Goal: Task Accomplishment & Management: Manage account settings

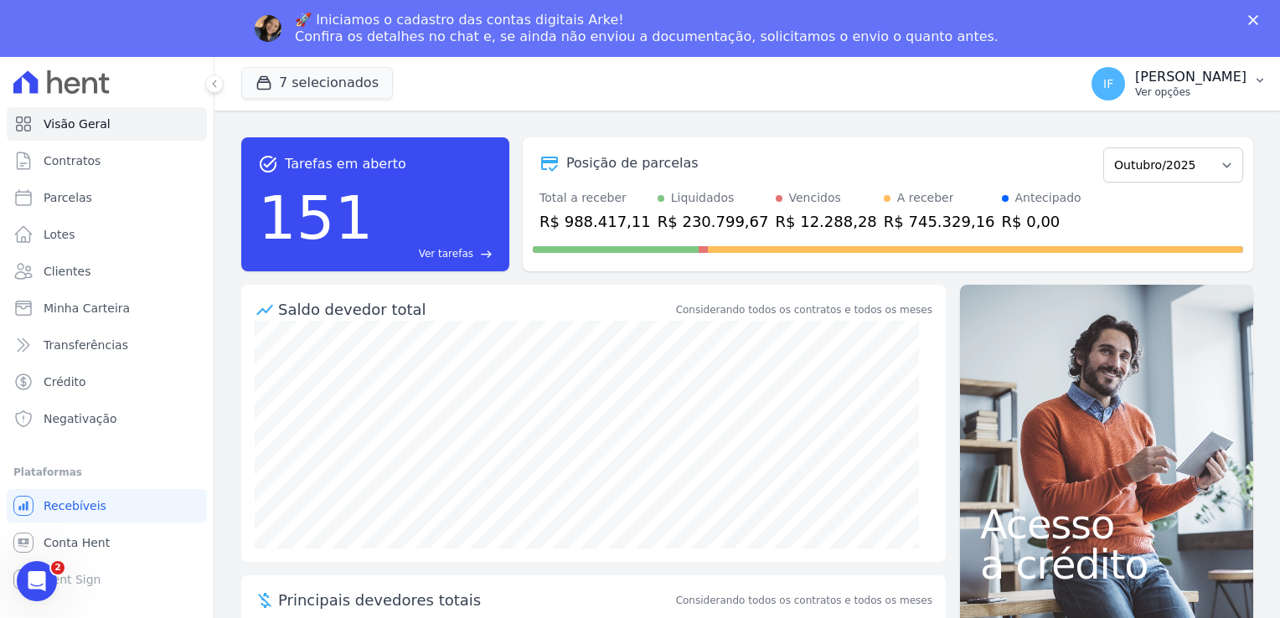
click at [1241, 92] on p "Ver opções" at bounding box center [1190, 91] width 111 height 13
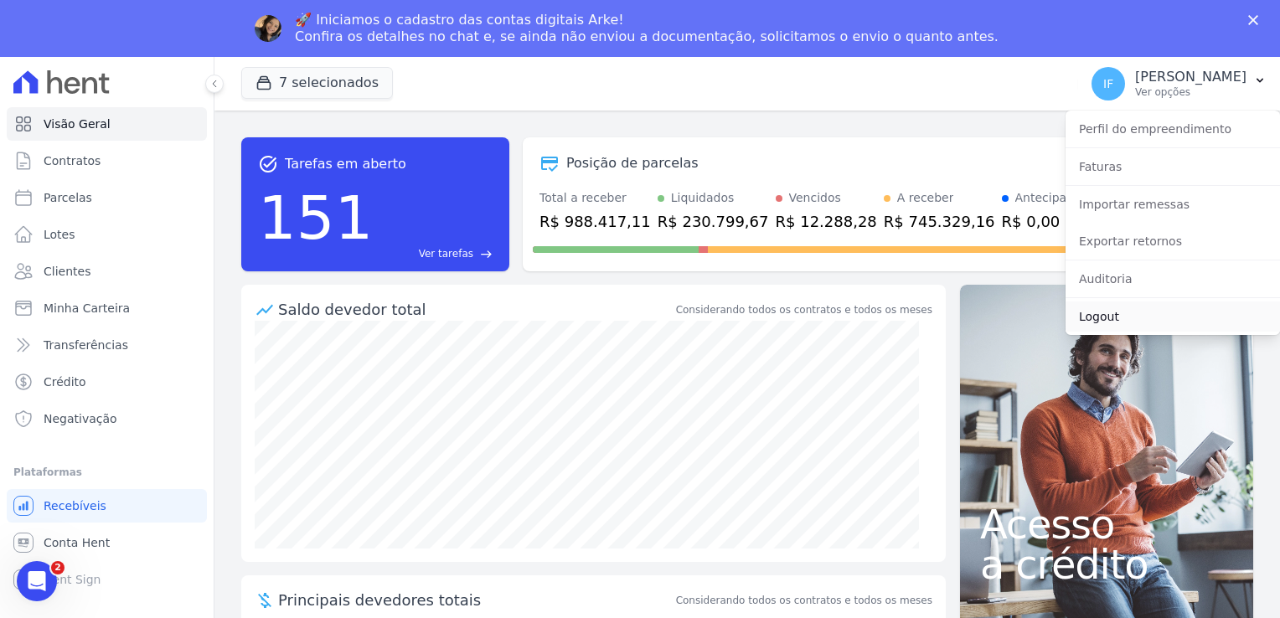
click at [1116, 320] on link "Logout" at bounding box center [1173, 317] width 215 height 30
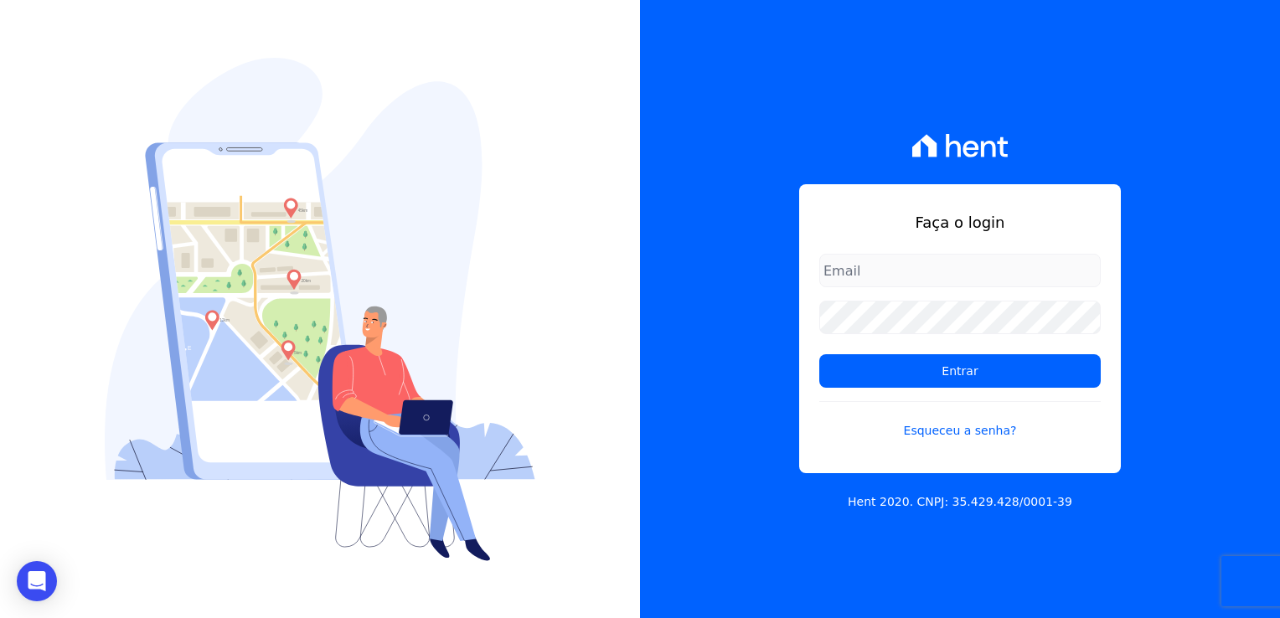
type input "[PERSON_NAME][EMAIL_ADDRESS][PERSON_NAME][DOMAIN_NAME]"
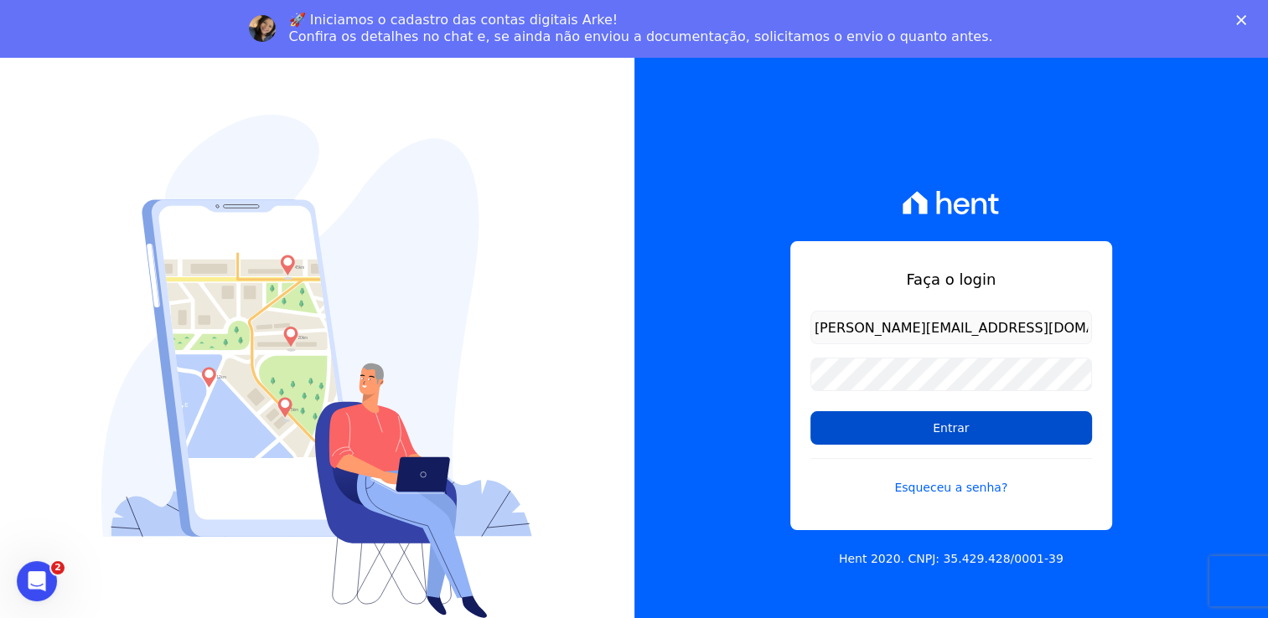
click at [962, 417] on input "Entrar" at bounding box center [951, 428] width 282 height 34
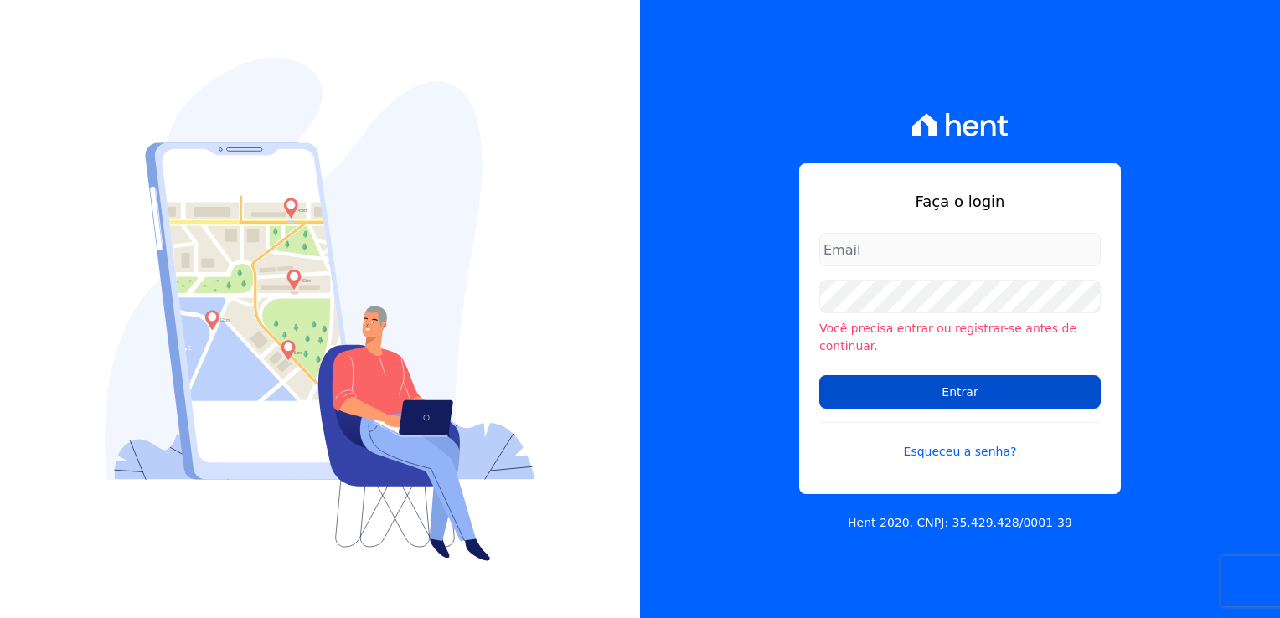
type input "[PERSON_NAME][EMAIL_ADDRESS][PERSON_NAME][DOMAIN_NAME]"
click at [928, 389] on input "Entrar" at bounding box center [961, 392] width 282 height 34
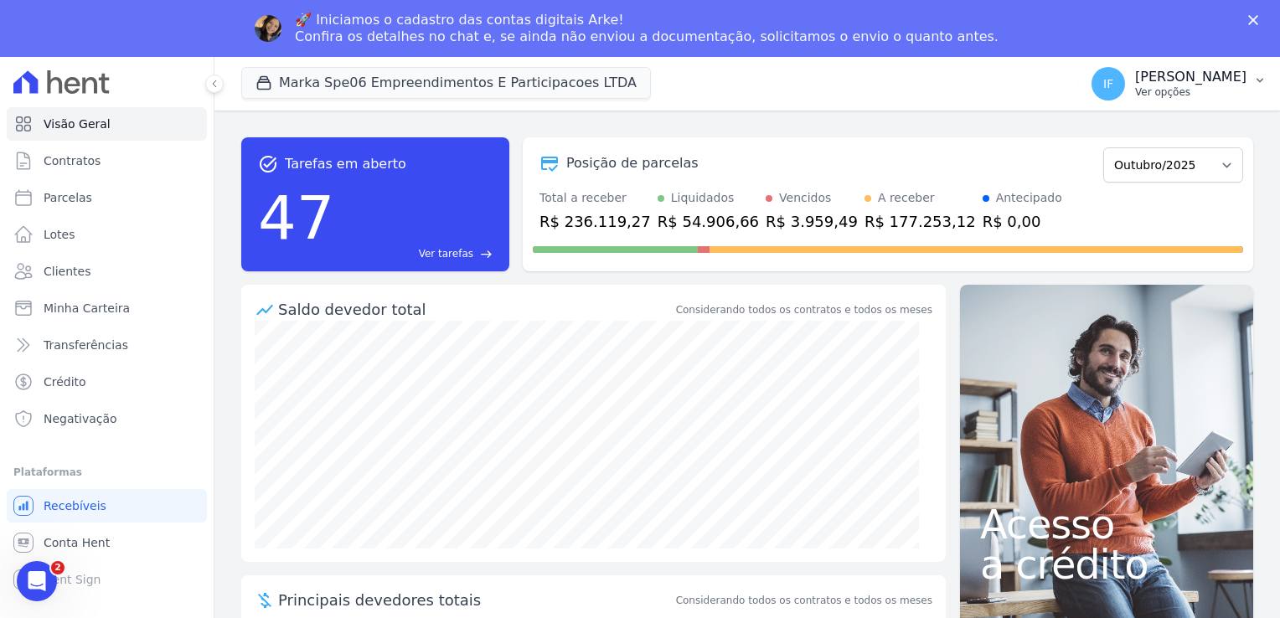
click at [1135, 92] on p "Ver opções" at bounding box center [1190, 91] width 111 height 13
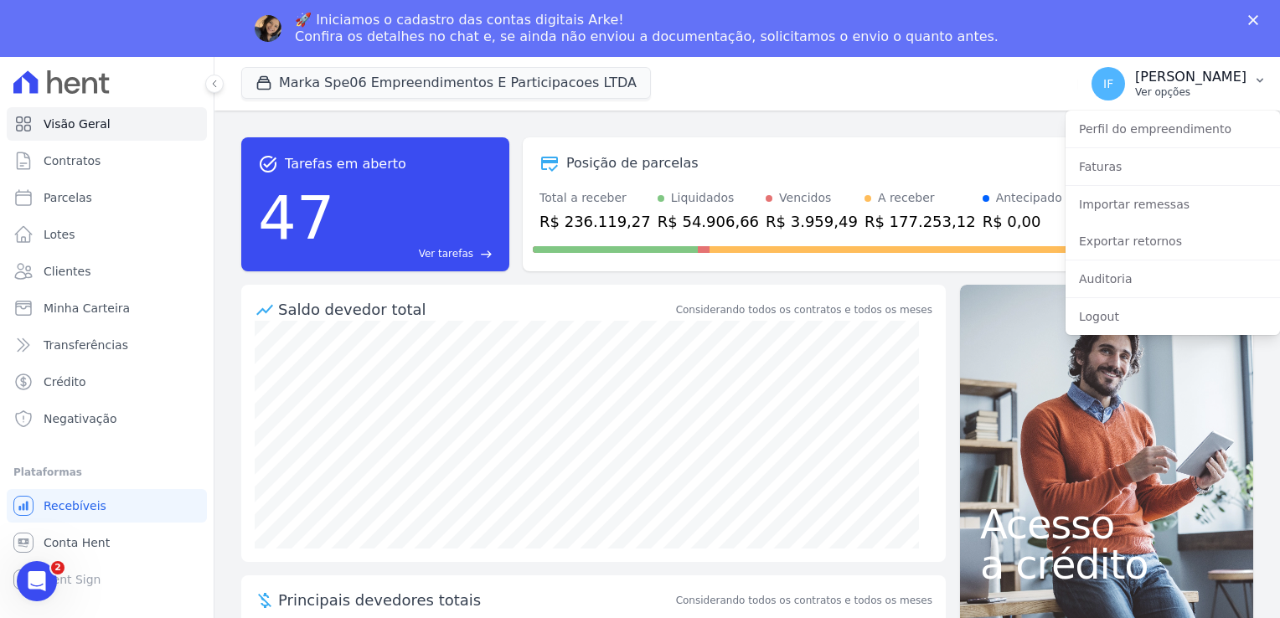
click at [1142, 82] on p "Isabel Fernanda Bianchi" at bounding box center [1190, 77] width 111 height 17
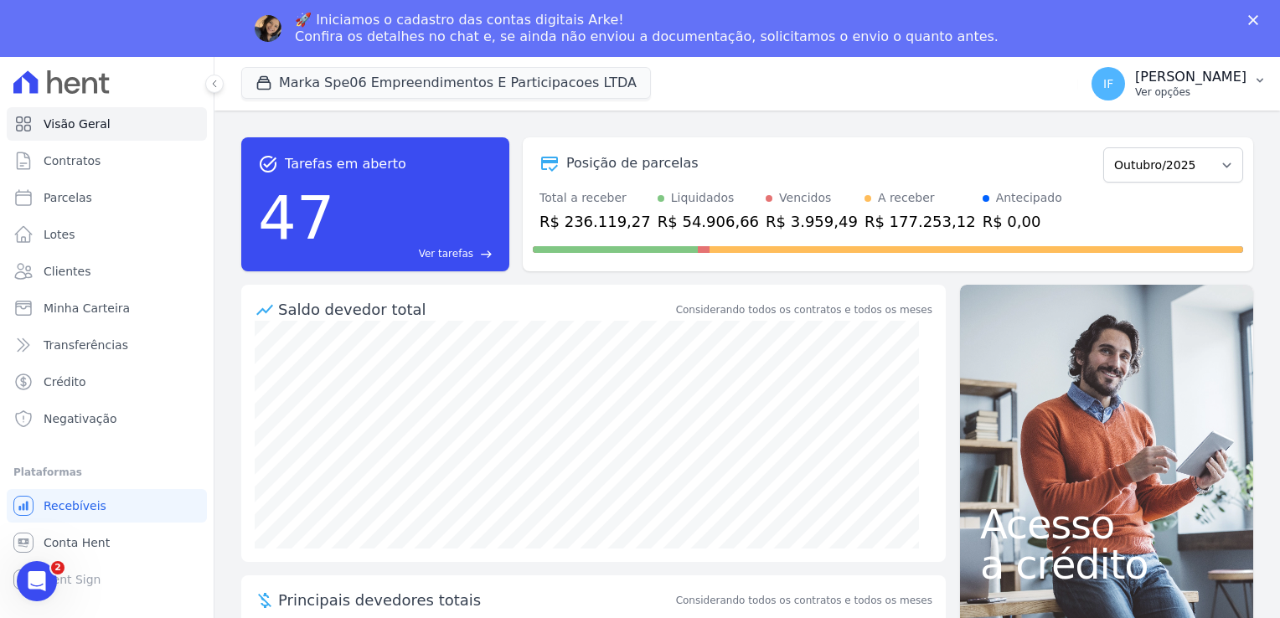
click at [1142, 82] on p "Isabel Fernanda Bianchi" at bounding box center [1190, 77] width 111 height 17
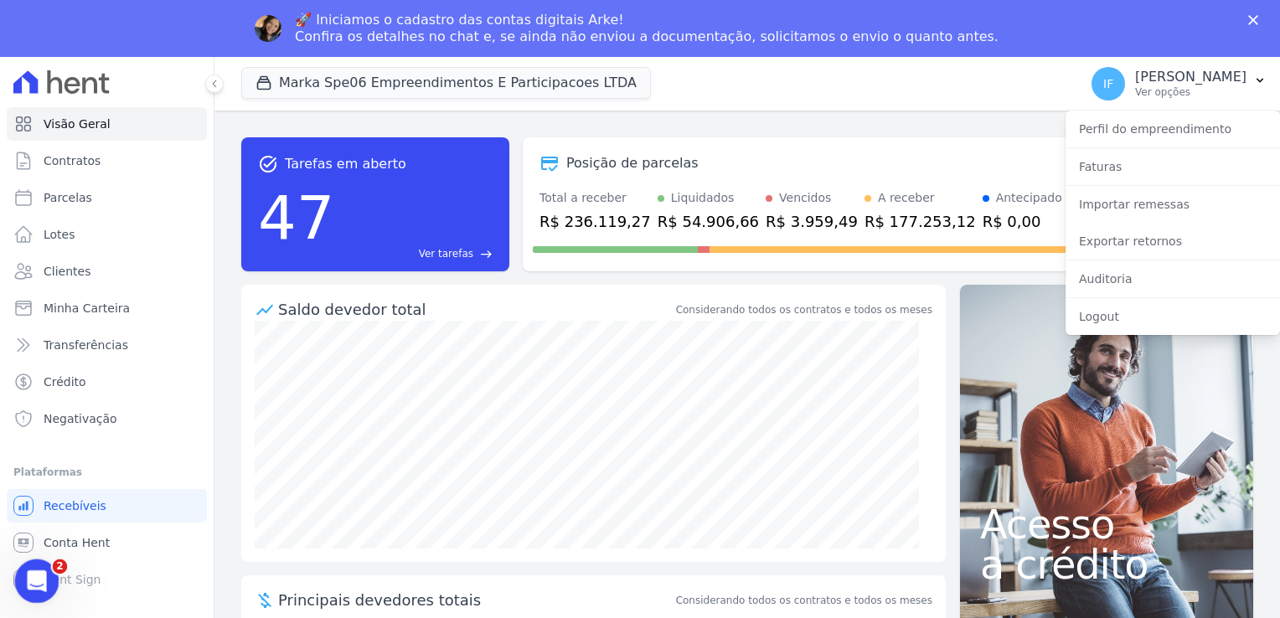
click at [44, 586] on div "Abertura do Messenger da Intercom" at bounding box center [34, 578] width 55 height 55
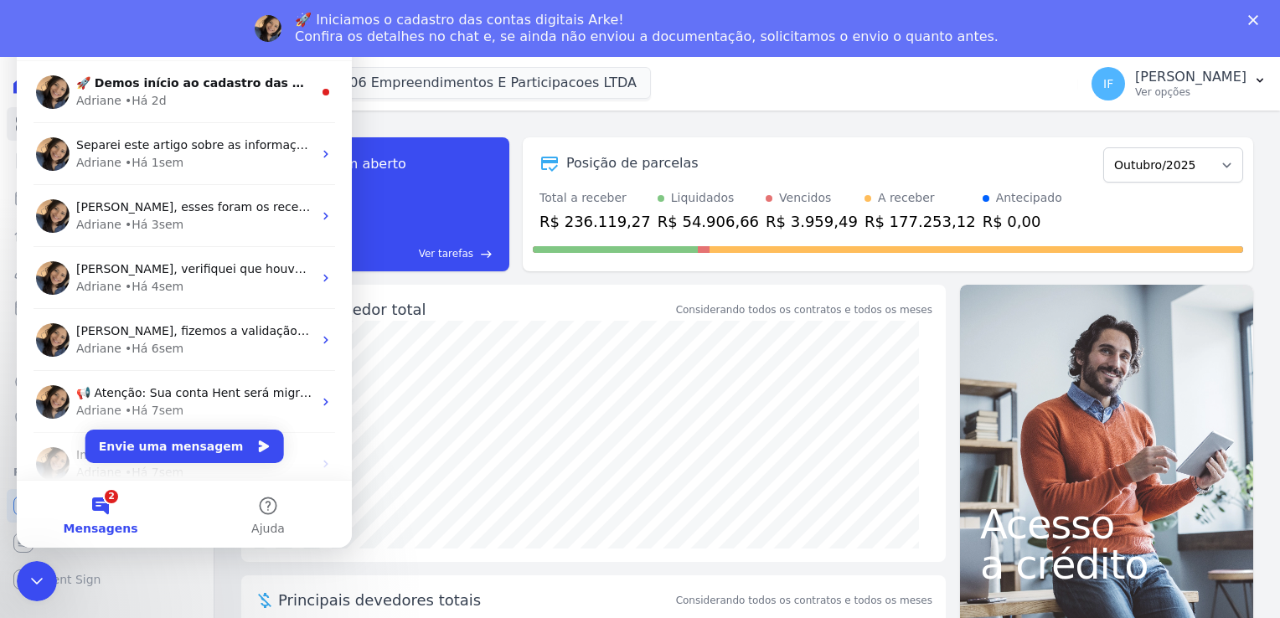
click at [429, 133] on div "task_alt Tarefas em aberto 47 Ver tarefas east Posição de parcelas Fevereiro/20…" at bounding box center [747, 204] width 1012 height 161
click at [34, 581] on icon "Encerramento do Messenger da Intercom" at bounding box center [34, 579] width 12 height 7
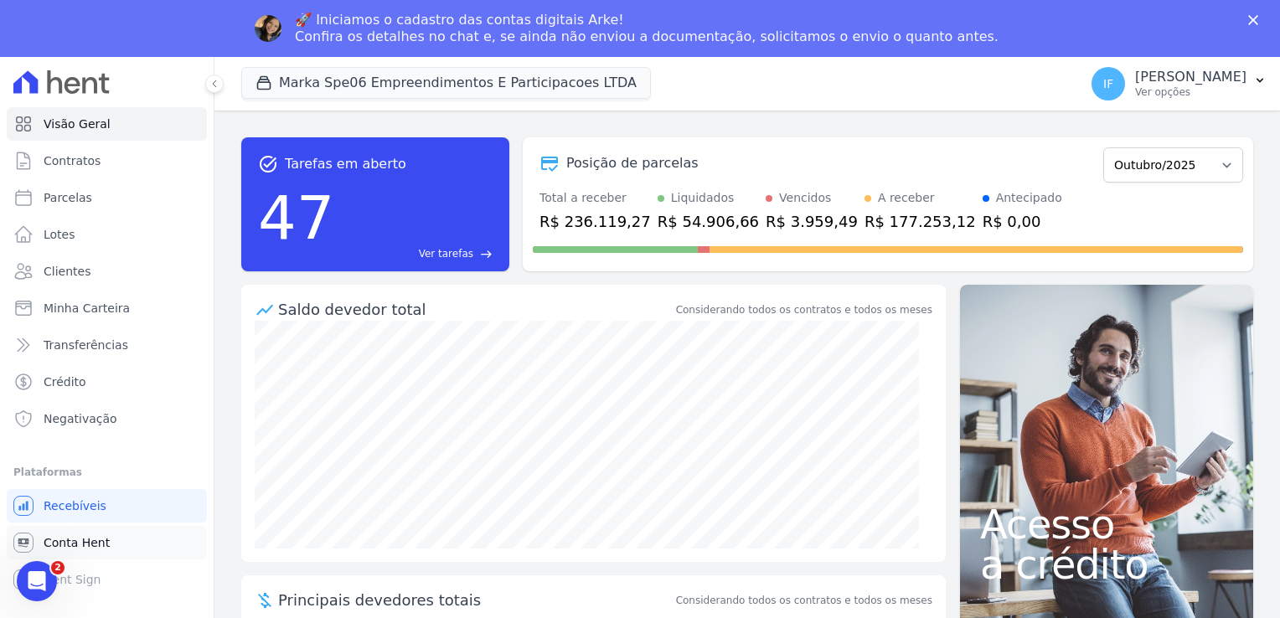
click at [97, 540] on span "Conta Hent" at bounding box center [77, 543] width 66 height 17
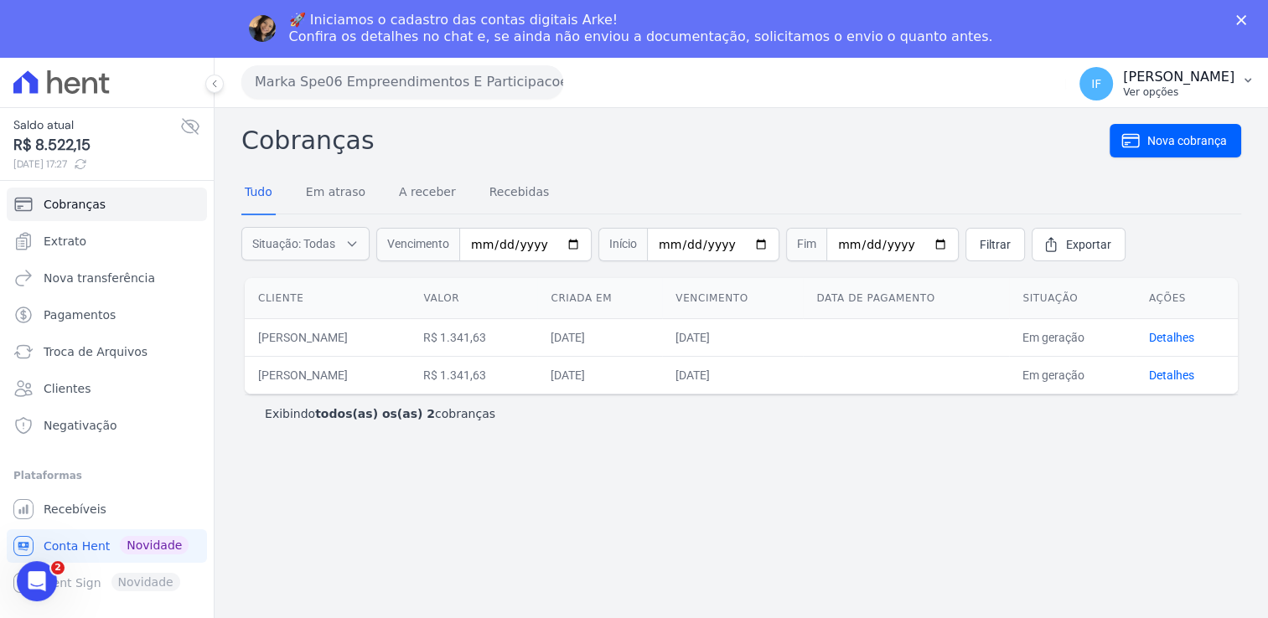
click at [1233, 83] on p "Isabel Fernanda Bianchi" at bounding box center [1178, 77] width 111 height 17
click at [1146, 80] on p "Isabel Fernanda Bianchi" at bounding box center [1178, 77] width 111 height 17
click at [1126, 94] on p "Ver opções" at bounding box center [1178, 91] width 111 height 13
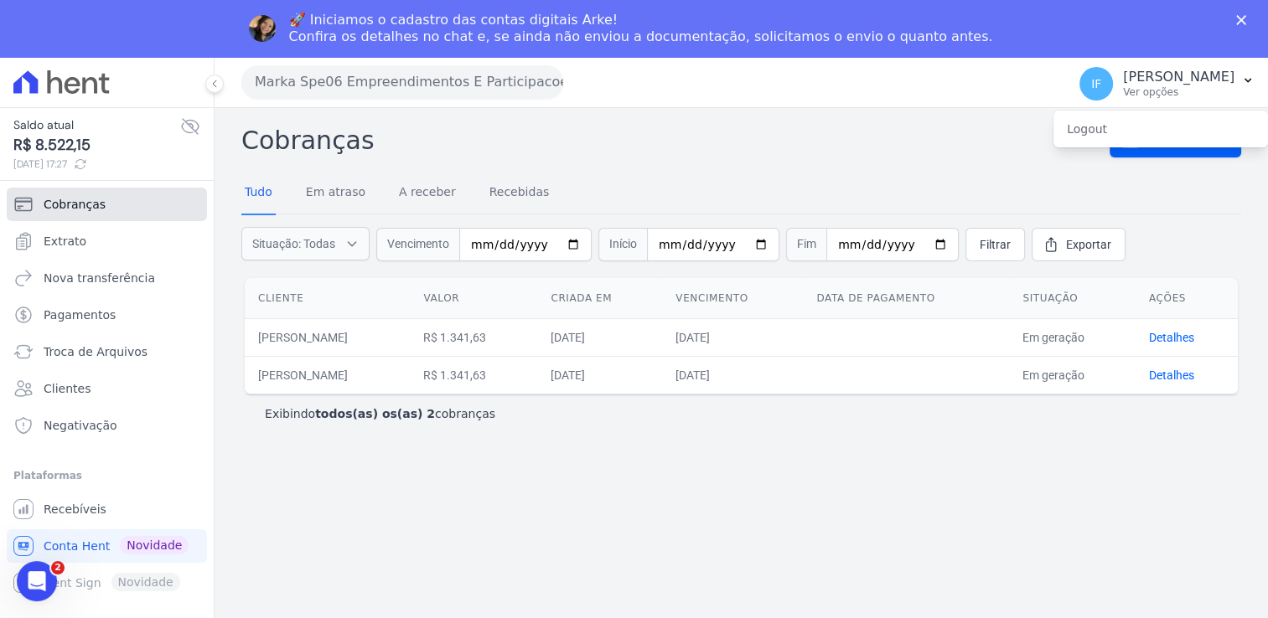
click at [84, 203] on span "Cobranças" at bounding box center [75, 204] width 62 height 17
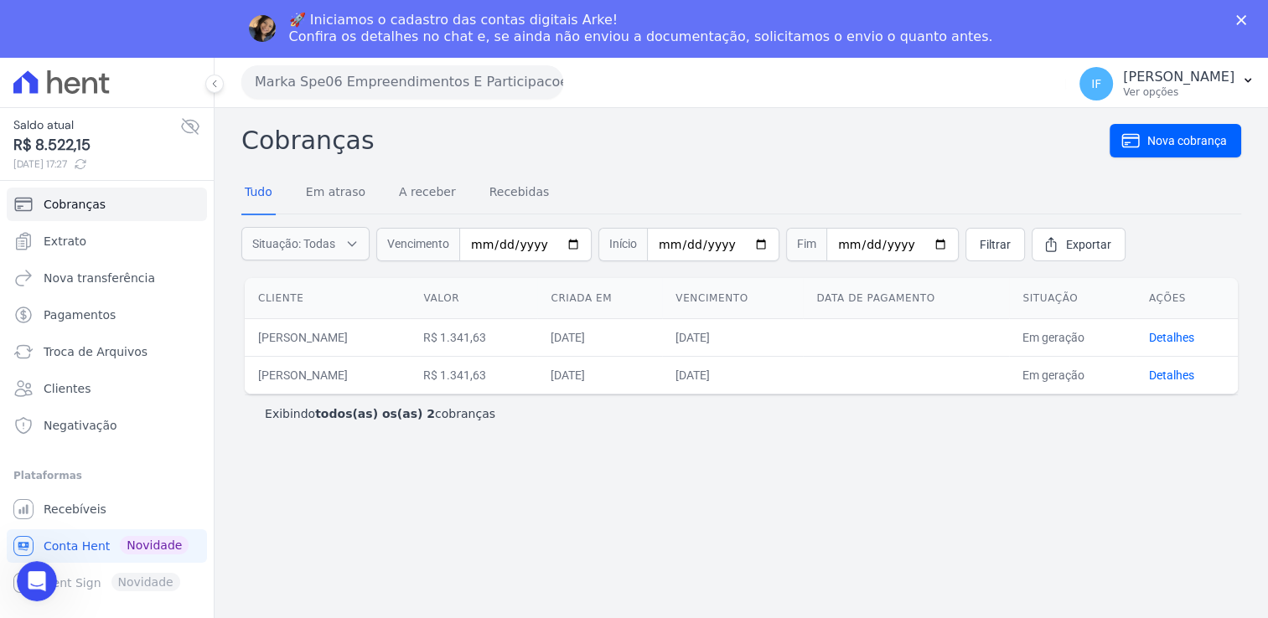
click at [63, 70] on icon at bounding box center [61, 81] width 96 height 23
click at [45, 85] on icon at bounding box center [61, 81] width 96 height 23
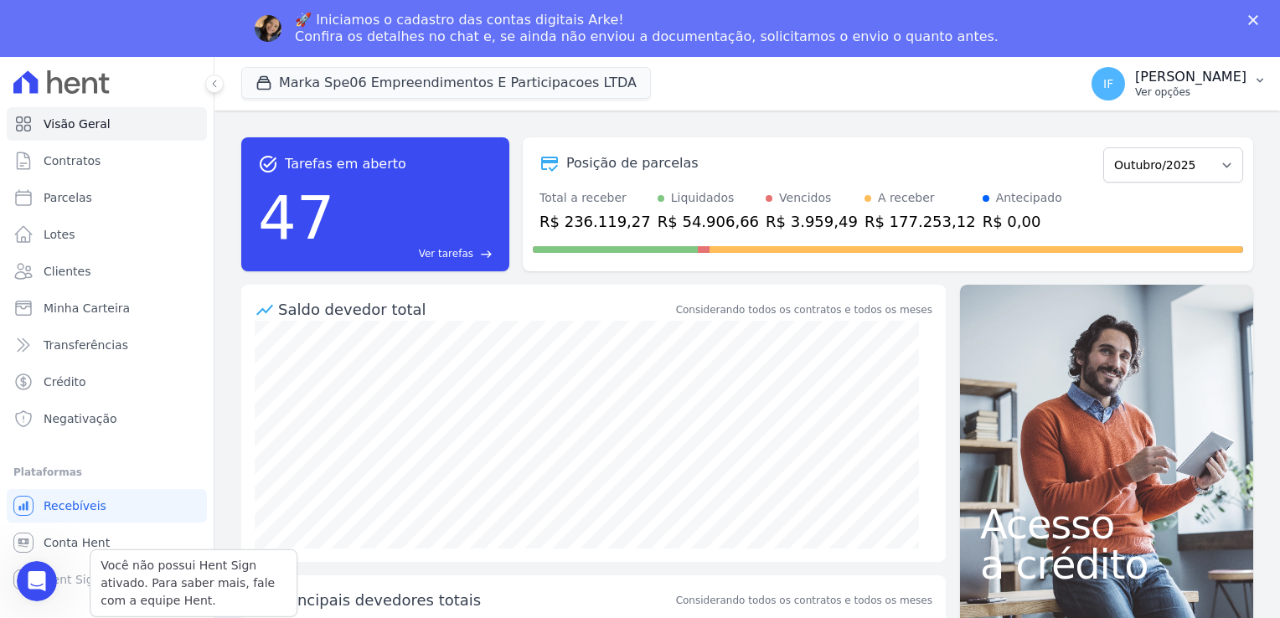
click at [1140, 98] on p "Ver opções" at bounding box center [1190, 91] width 111 height 13
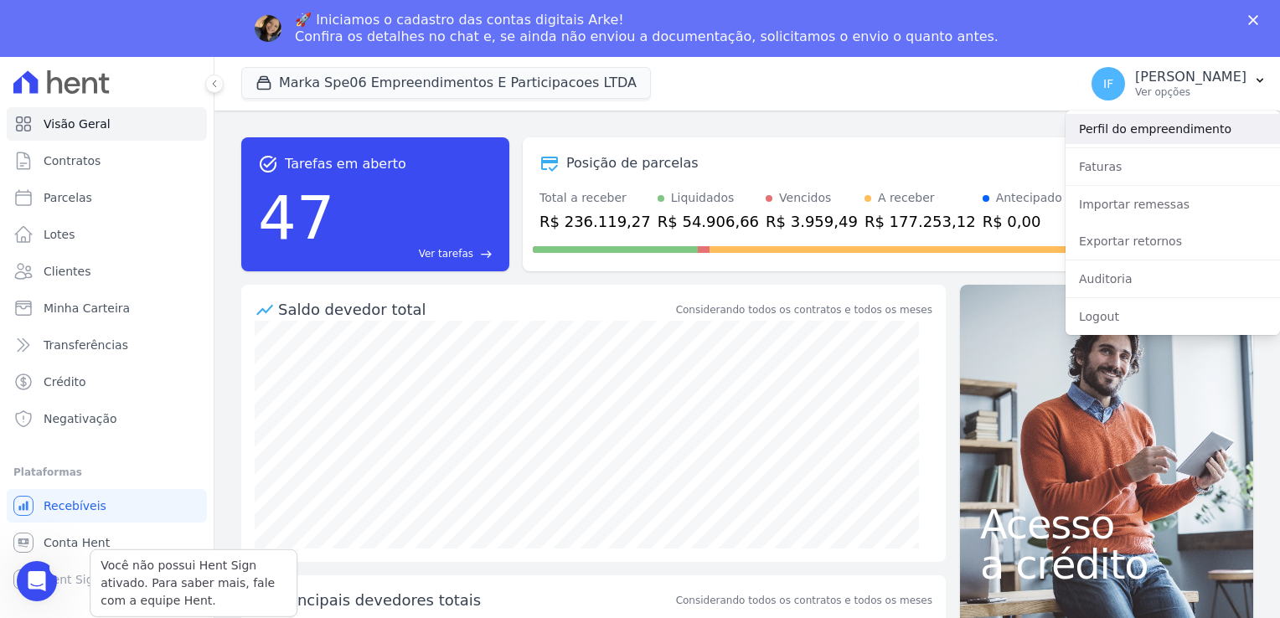
click at [1140, 135] on link "Perfil do empreendimento" at bounding box center [1173, 129] width 215 height 30
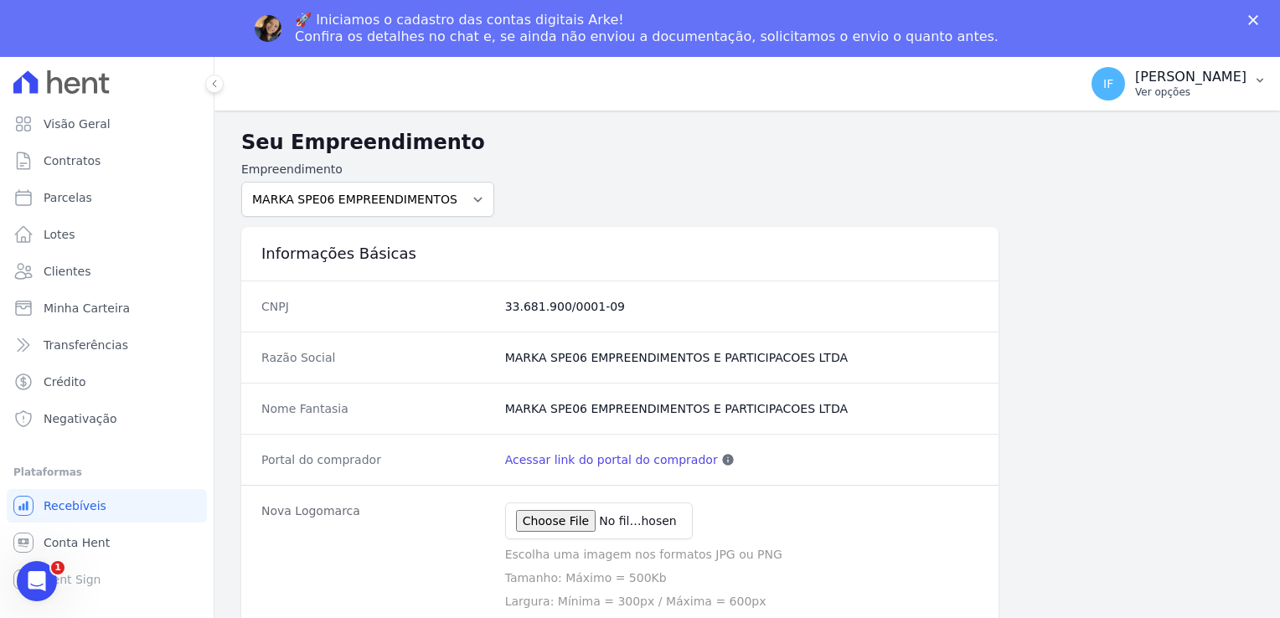
click at [1160, 94] on p "Ver opções" at bounding box center [1190, 91] width 111 height 13
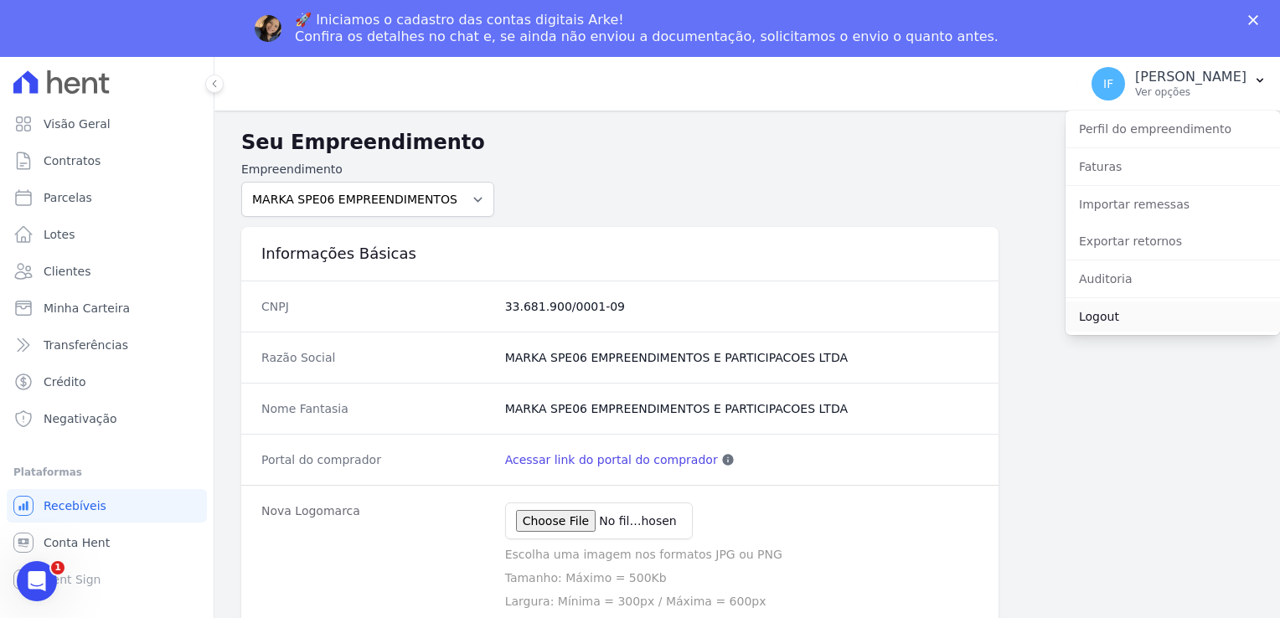
click at [1155, 313] on link "Logout" at bounding box center [1173, 317] width 215 height 30
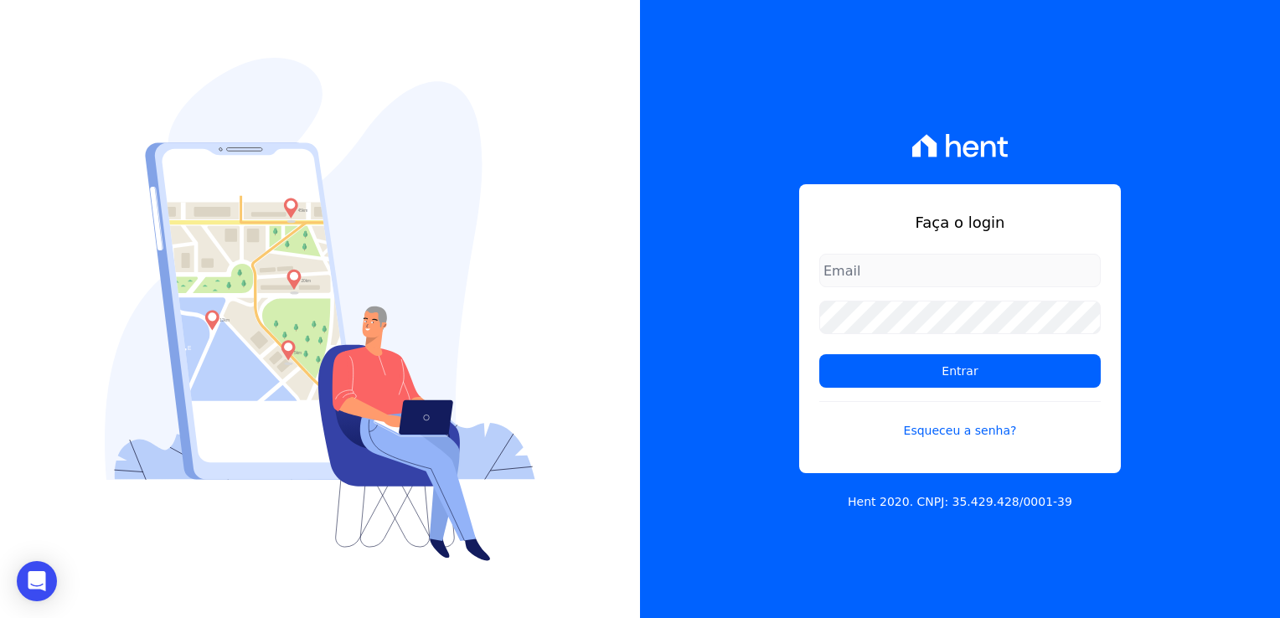
type input "[PERSON_NAME][EMAIL_ADDRESS][PERSON_NAME][DOMAIN_NAME]"
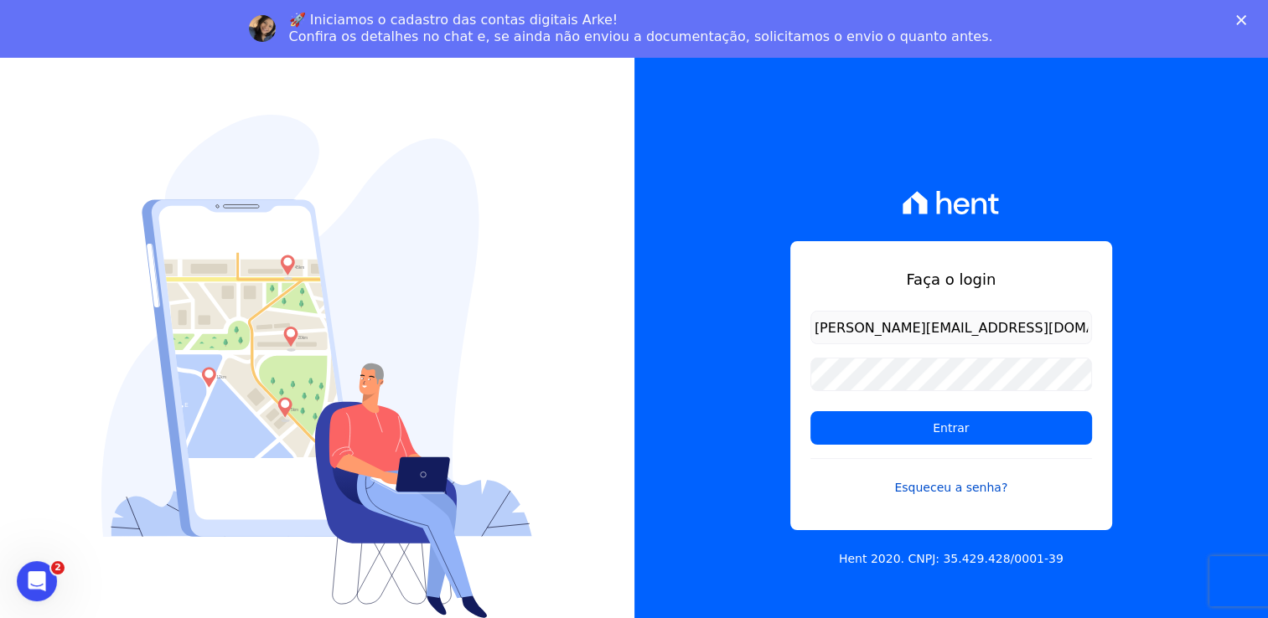
click at [945, 484] on link "Esqueceu a senha?" at bounding box center [951, 477] width 282 height 39
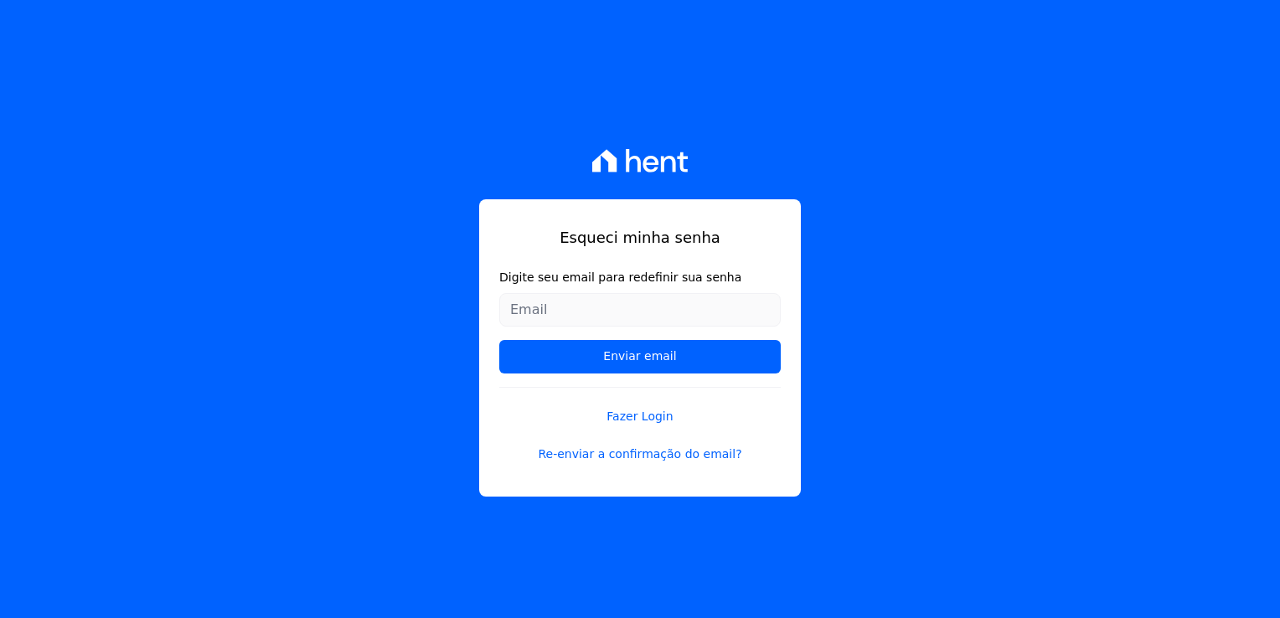
click at [604, 311] on input "Digite seu email para redefinir sua senha" at bounding box center [640, 310] width 282 height 34
type input "[EMAIL_ADDRESS][DOMAIN_NAME]"
click at [499, 340] on input "Enviar email" at bounding box center [640, 357] width 282 height 34
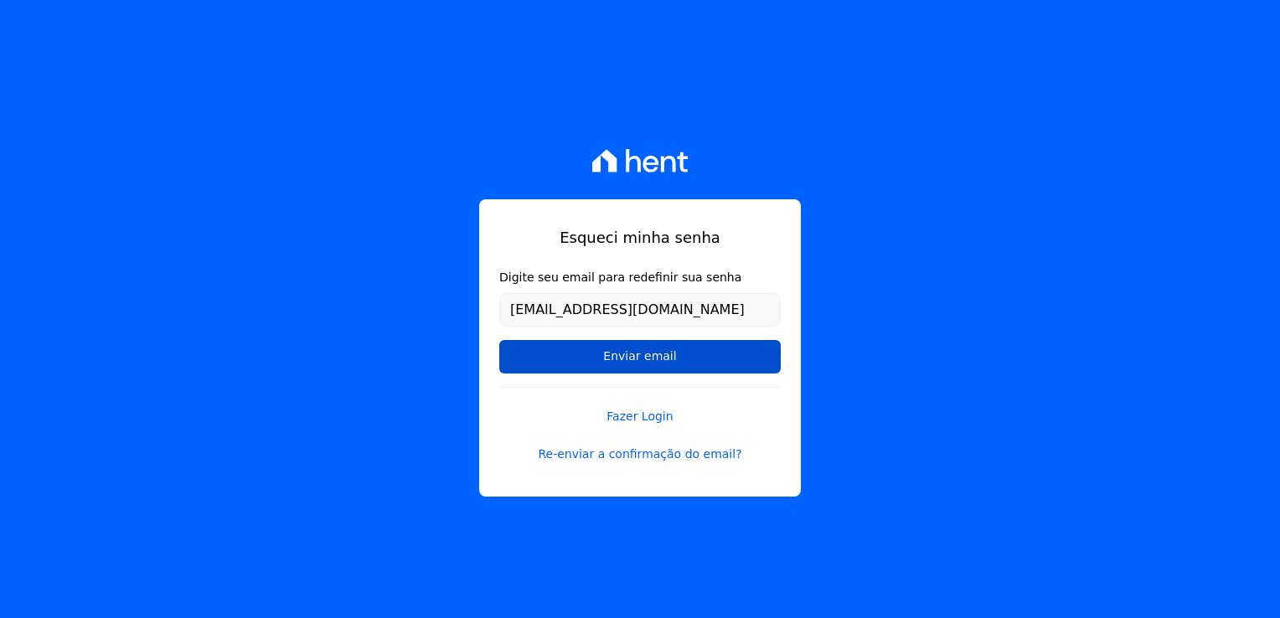
click at [633, 349] on input "Enviar email" at bounding box center [640, 357] width 282 height 34
click at [664, 353] on input "Enviar email" at bounding box center [640, 357] width 282 height 34
click at [636, 360] on input "Enviar email" at bounding box center [640, 357] width 282 height 34
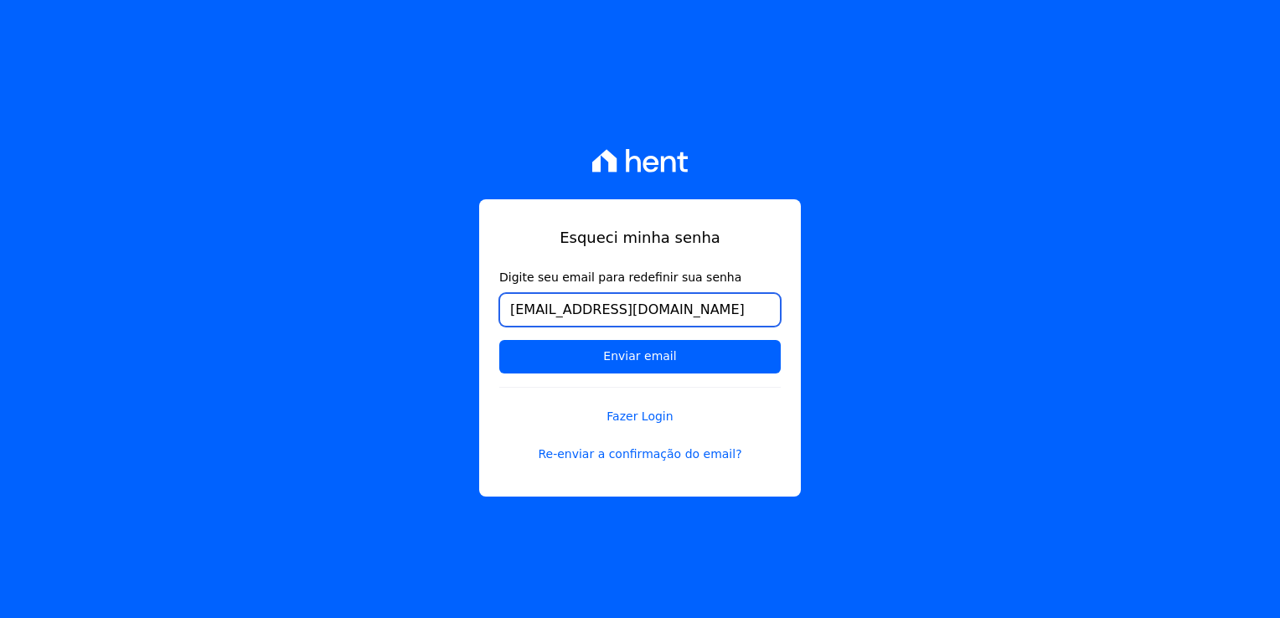
click at [654, 318] on input "ti@markaprime.com.br" at bounding box center [640, 310] width 282 height 34
type input "[PERSON_NAME][EMAIL_ADDRESS][PERSON_NAME][DOMAIN_NAME]"
click at [633, 374] on form "Digite seu email para redefinir sua senha isabel.fernanda@markaprime.com.br Env…" at bounding box center [640, 328] width 282 height 118
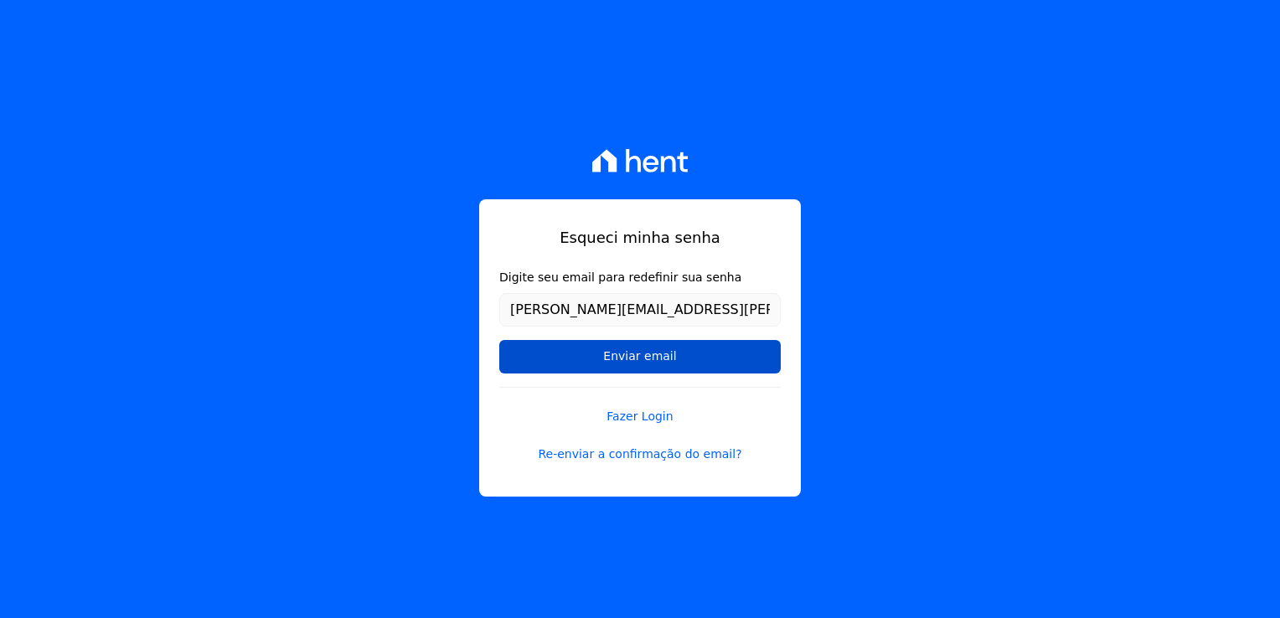
click at [634, 354] on input "Enviar email" at bounding box center [640, 357] width 282 height 34
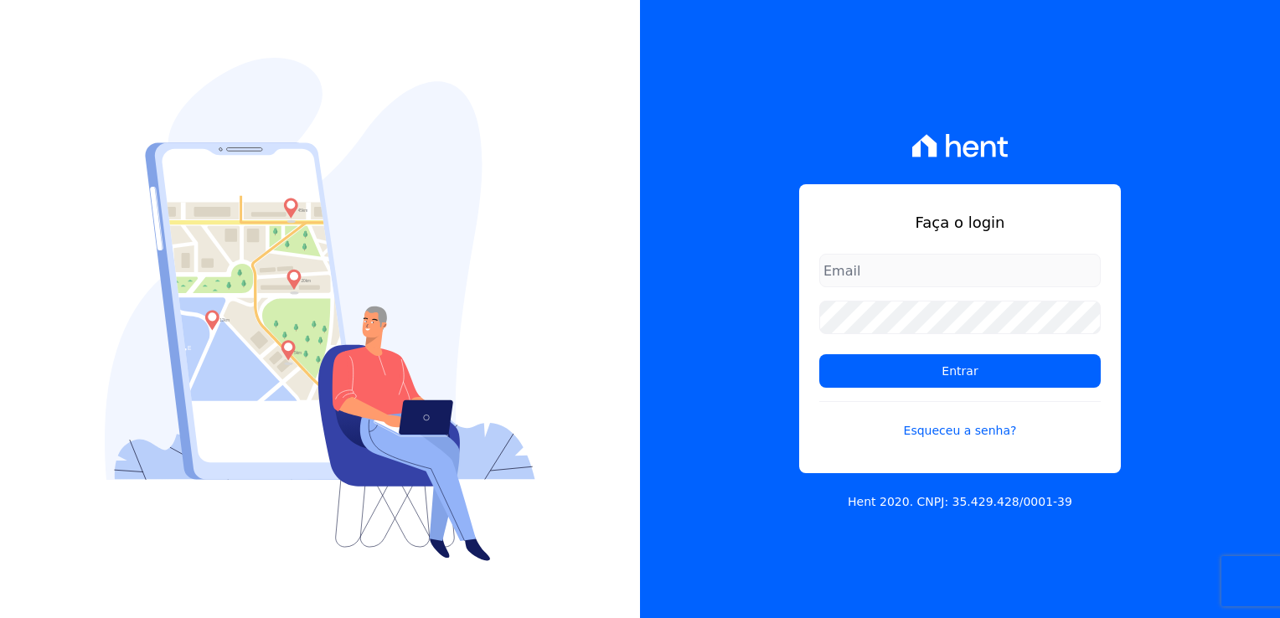
type input "[PERSON_NAME][EMAIL_ADDRESS][PERSON_NAME][DOMAIN_NAME]"
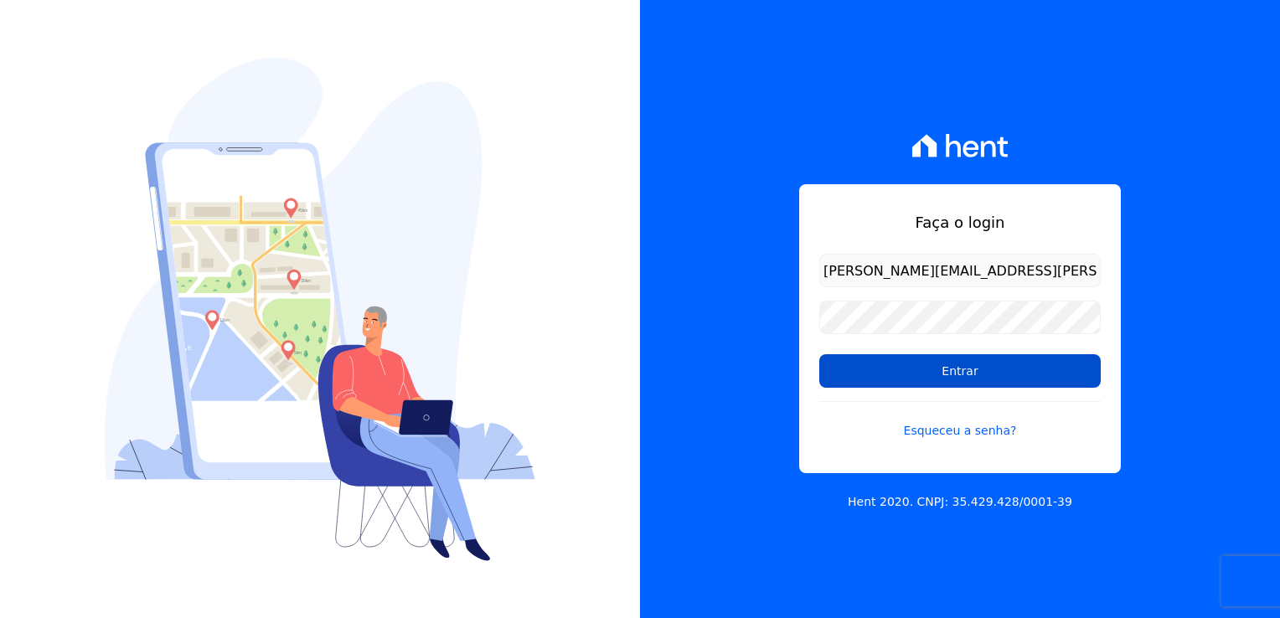
click at [944, 362] on input "Entrar" at bounding box center [961, 371] width 282 height 34
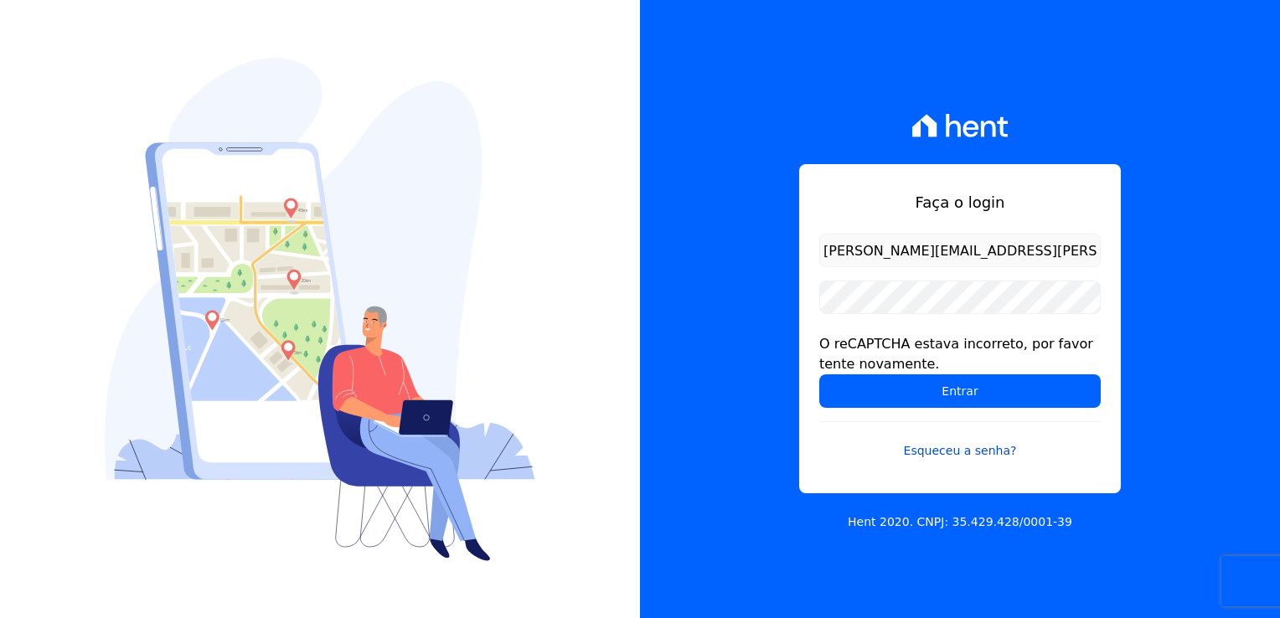
click at [939, 451] on link "Esqueceu a senha?" at bounding box center [961, 440] width 282 height 39
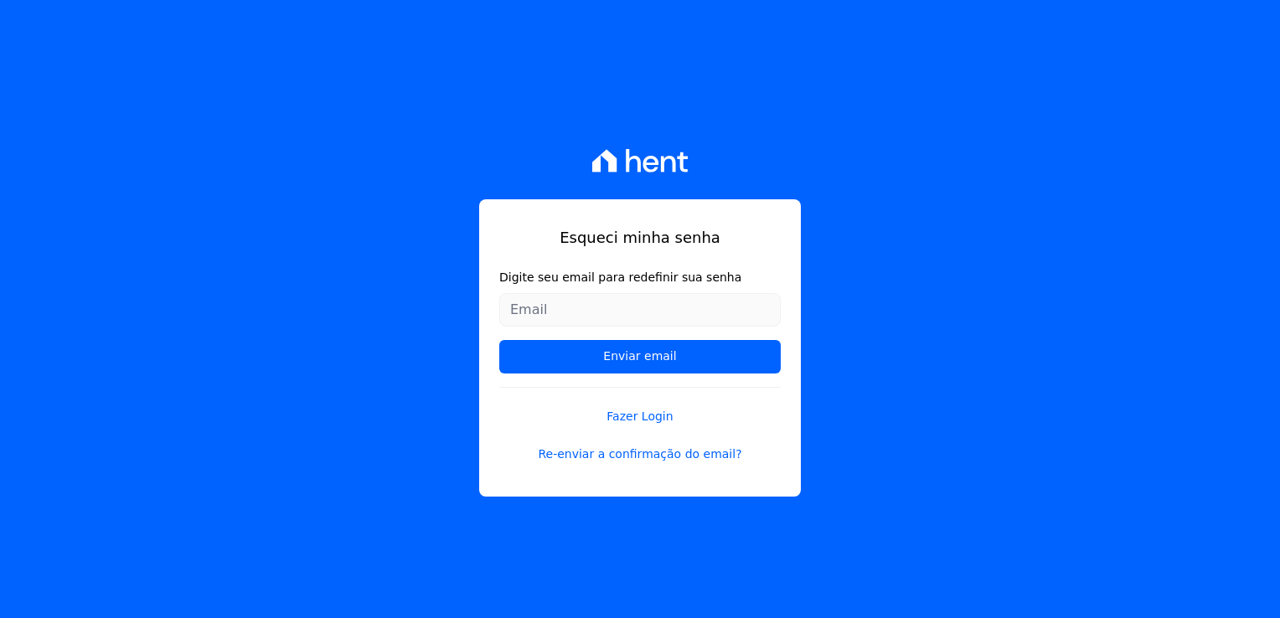
click at [602, 303] on input "Digite seu email para redefinir sua senha" at bounding box center [640, 310] width 282 height 34
type input "[PERSON_NAME][EMAIL_ADDRESS][PERSON_NAME][DOMAIN_NAME]"
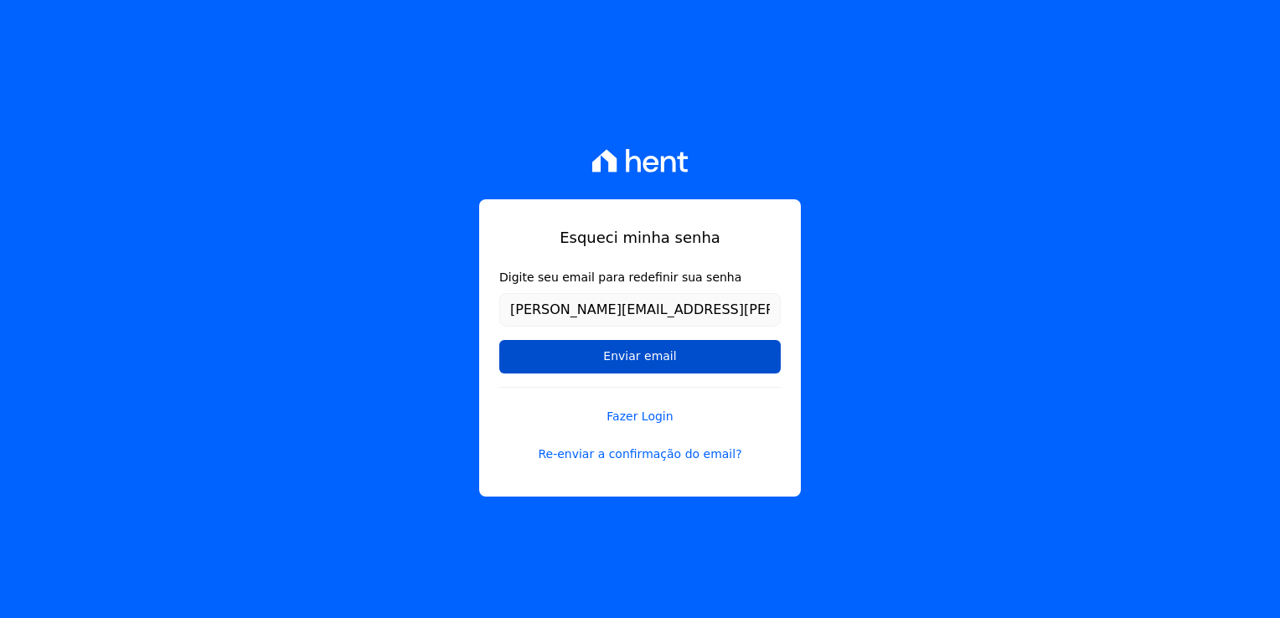
click at [611, 360] on input "Enviar email" at bounding box center [640, 357] width 282 height 34
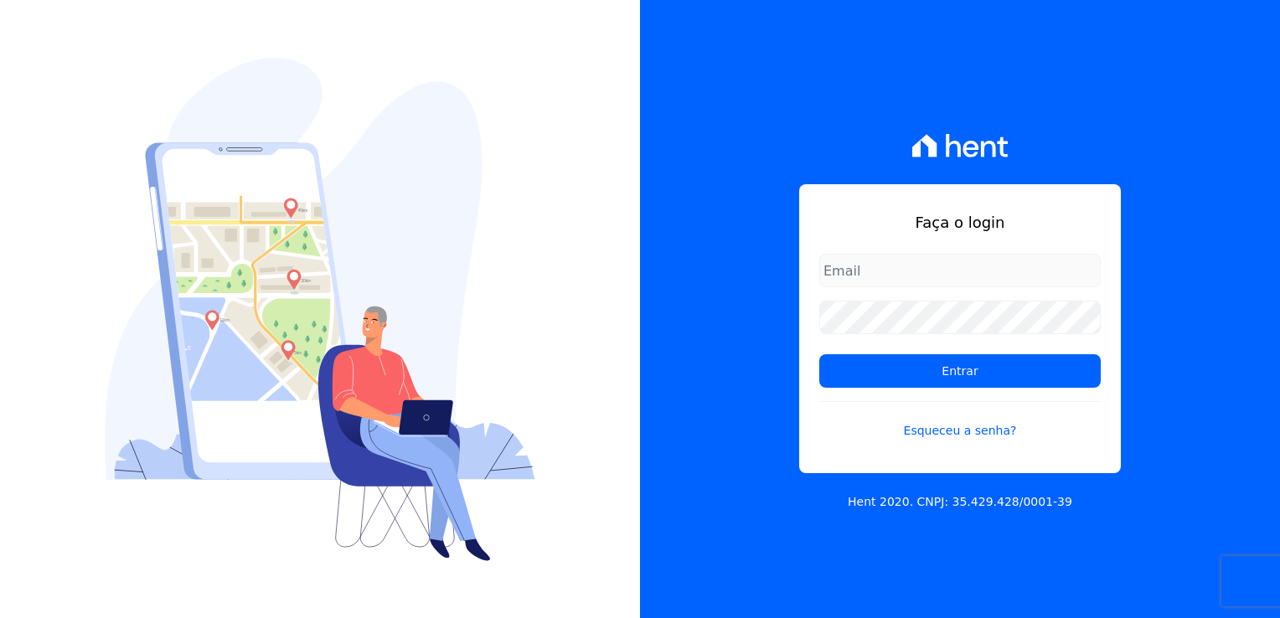
type input "[PERSON_NAME][EMAIL_ADDRESS][PERSON_NAME][DOMAIN_NAME]"
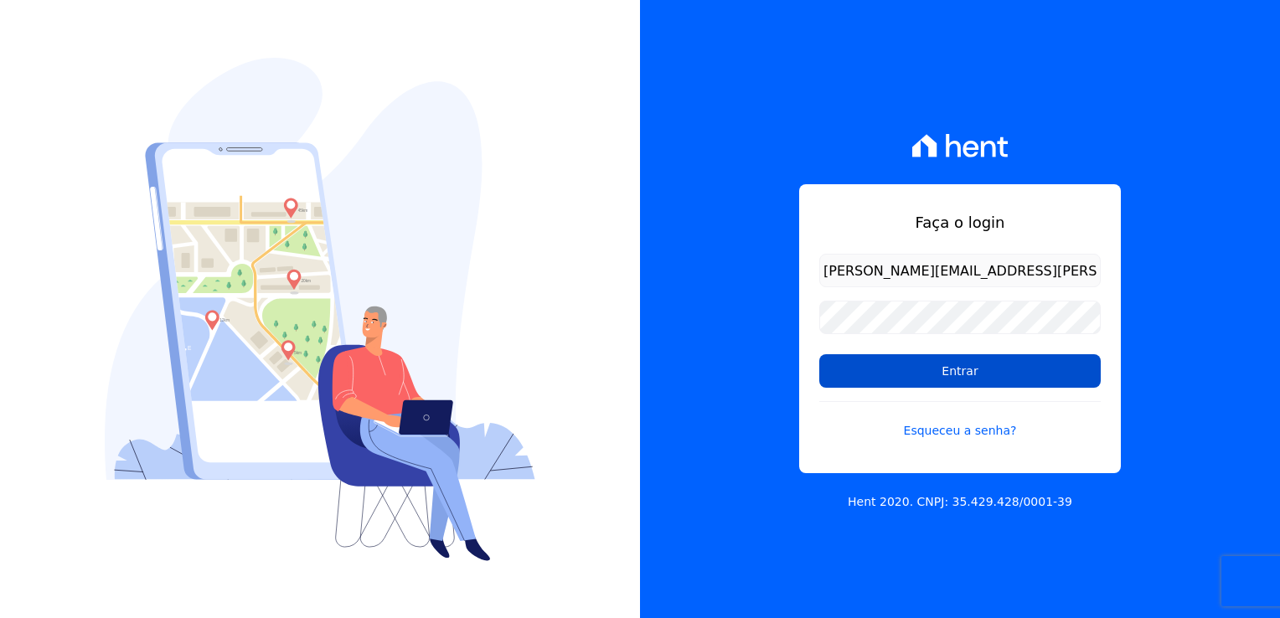
click at [976, 384] on input "Entrar" at bounding box center [961, 371] width 282 height 34
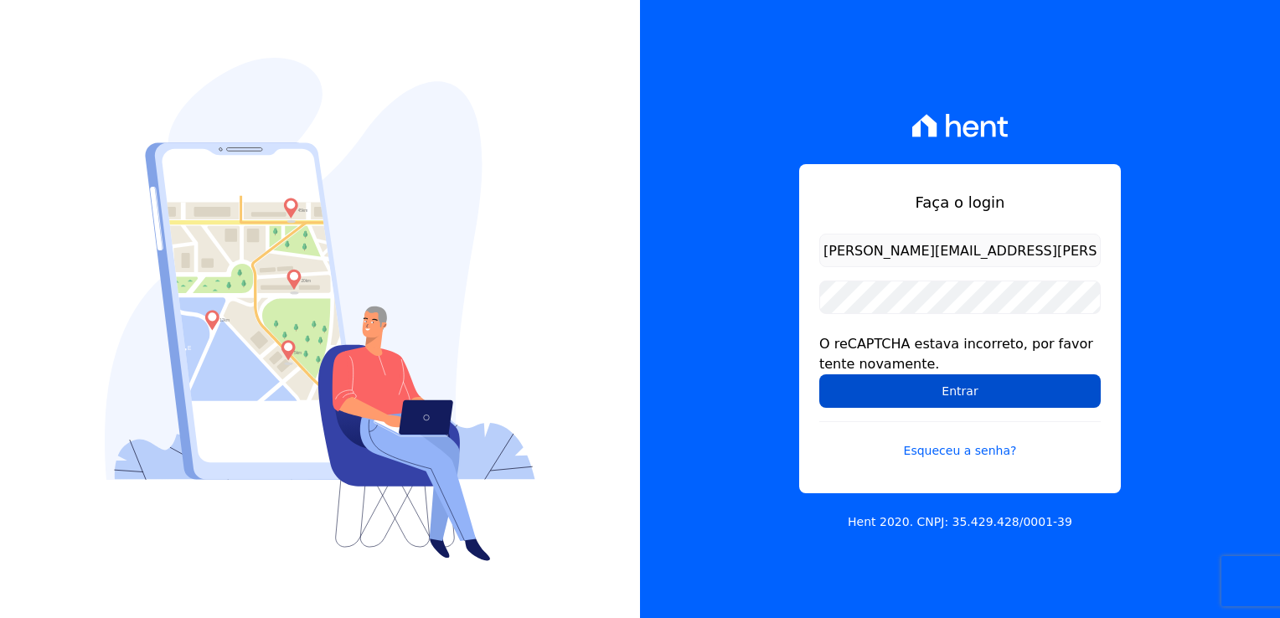
click at [917, 384] on input "Entrar" at bounding box center [961, 392] width 282 height 34
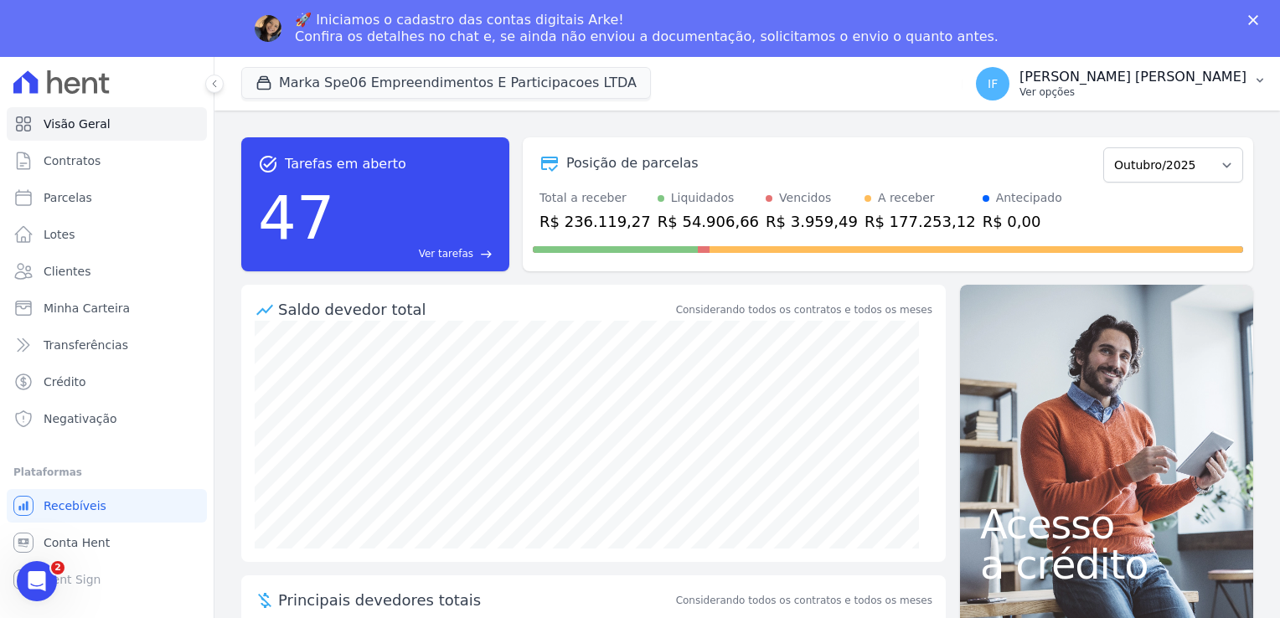
click at [1125, 89] on p "Ver opções" at bounding box center [1133, 91] width 227 height 13
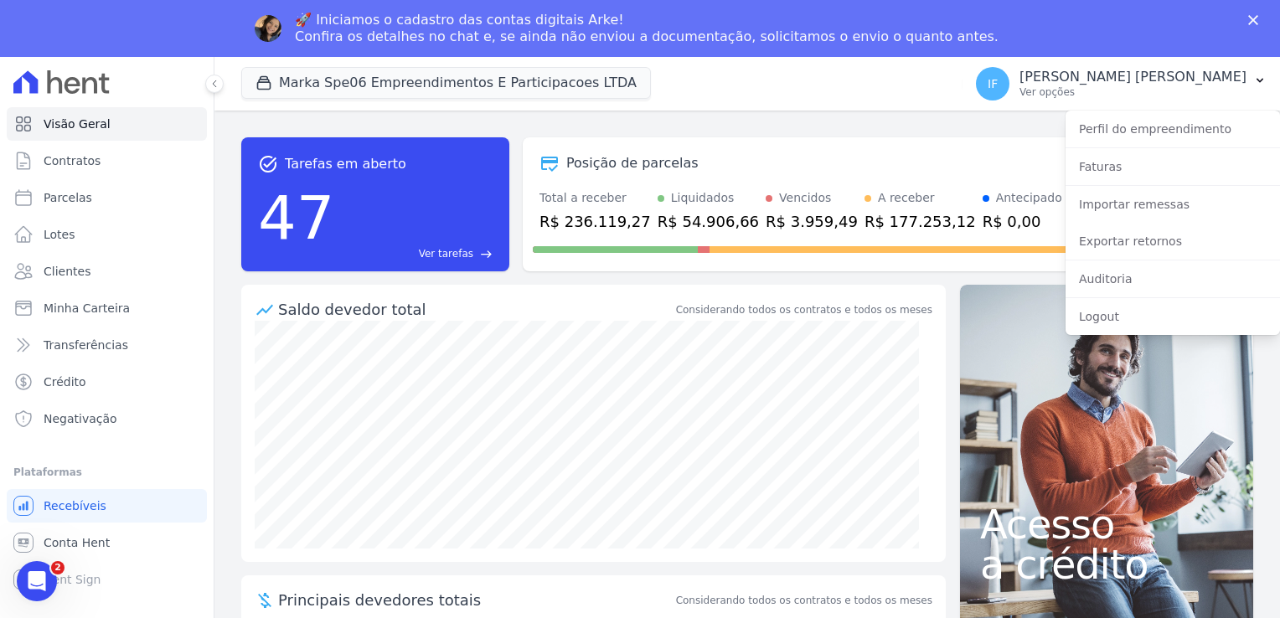
click at [760, 293] on div "Saldo devedor total Considerando todos os contratos e todos os meses" at bounding box center [593, 303] width 705 height 36
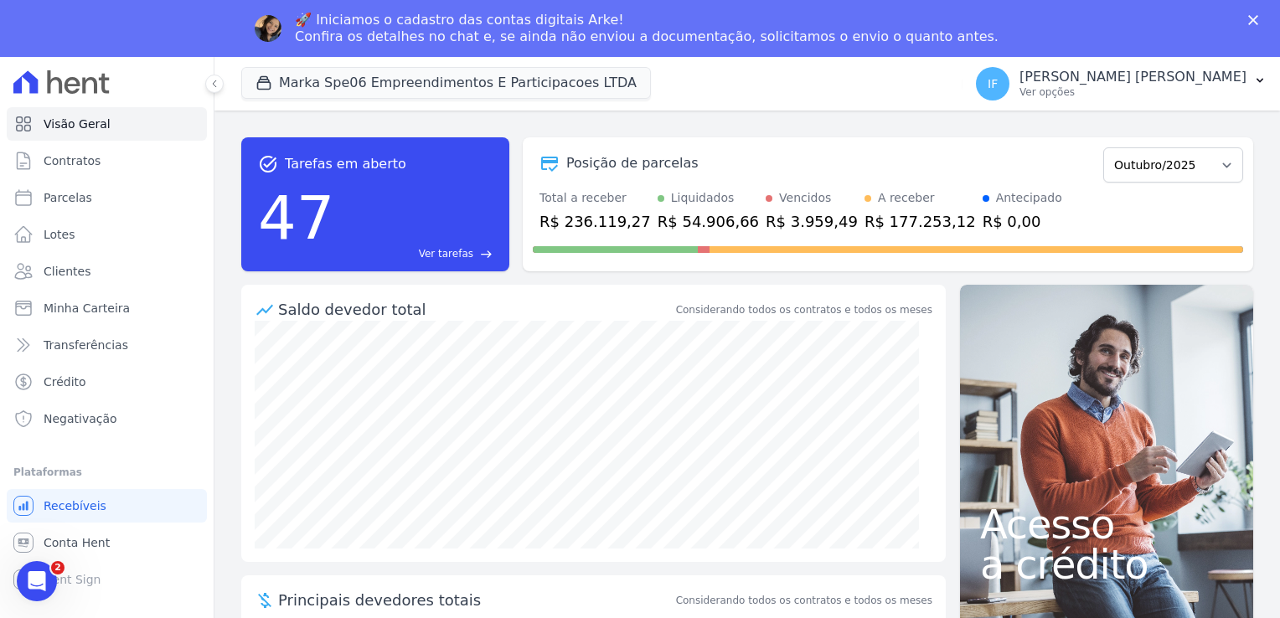
click at [1253, 18] on polygon "Fechar" at bounding box center [1254, 20] width 10 height 10
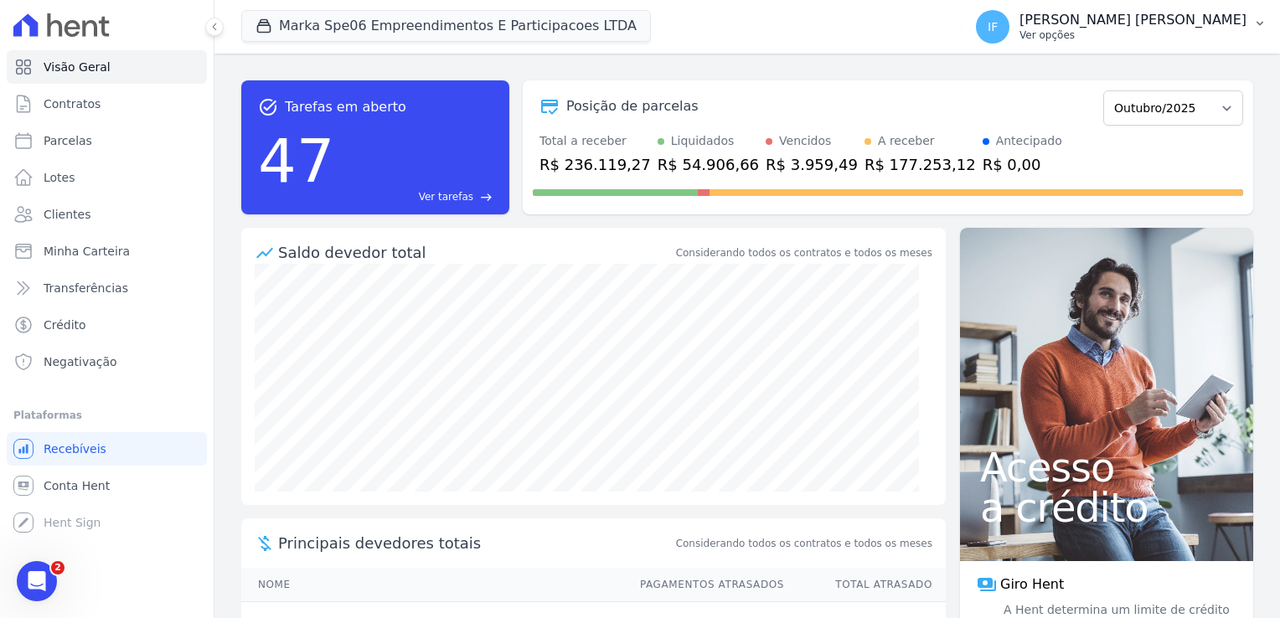
click at [1232, 27] on p "[PERSON_NAME] [PERSON_NAME]" at bounding box center [1133, 20] width 227 height 17
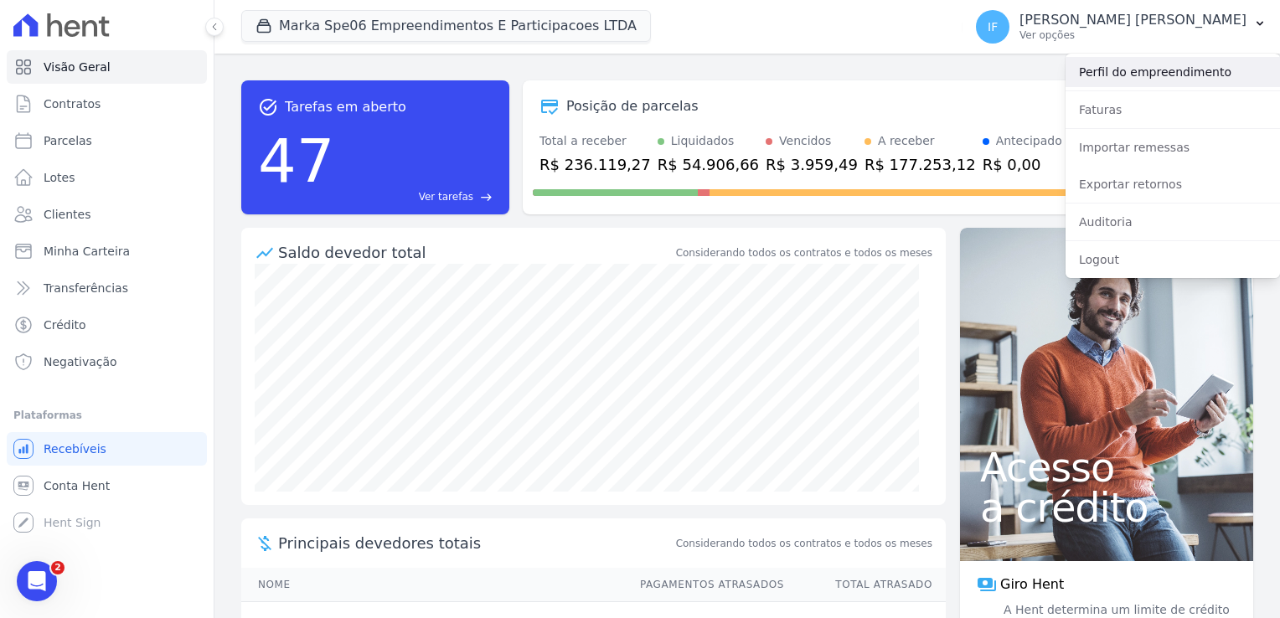
click at [1188, 68] on link "Perfil do empreendimento" at bounding box center [1173, 72] width 215 height 30
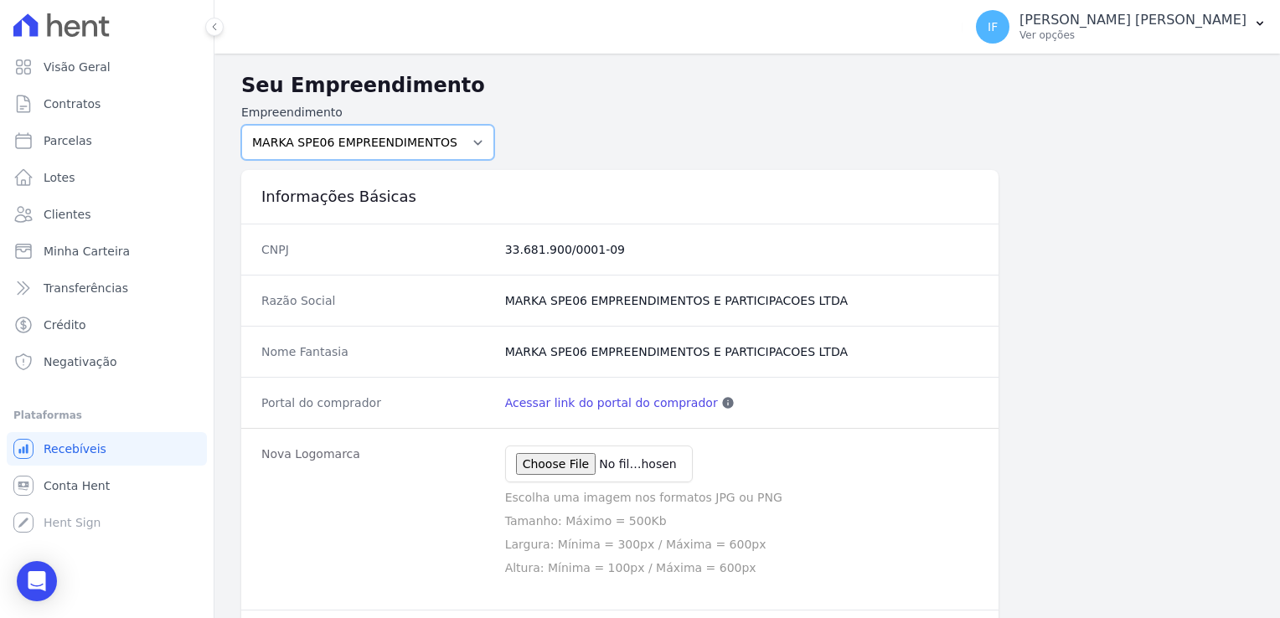
click at [435, 152] on select "MARKA SPE04 CURUÇA MARKA SPE06 EMPREENDIMENTOS E PARTICIPACOES LTDA MK SPE01 PE…" at bounding box center [367, 142] width 253 height 35
click at [102, 360] on span "Negativação" at bounding box center [81, 362] width 74 height 17
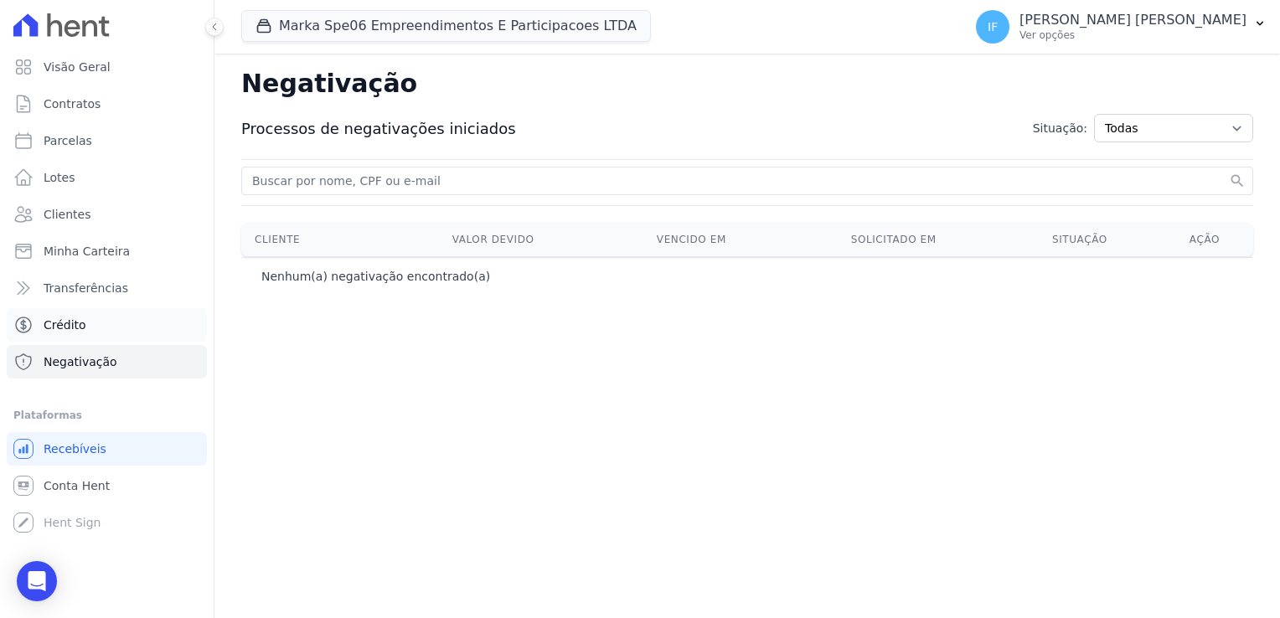
click at [102, 317] on link "Crédito" at bounding box center [107, 325] width 200 height 34
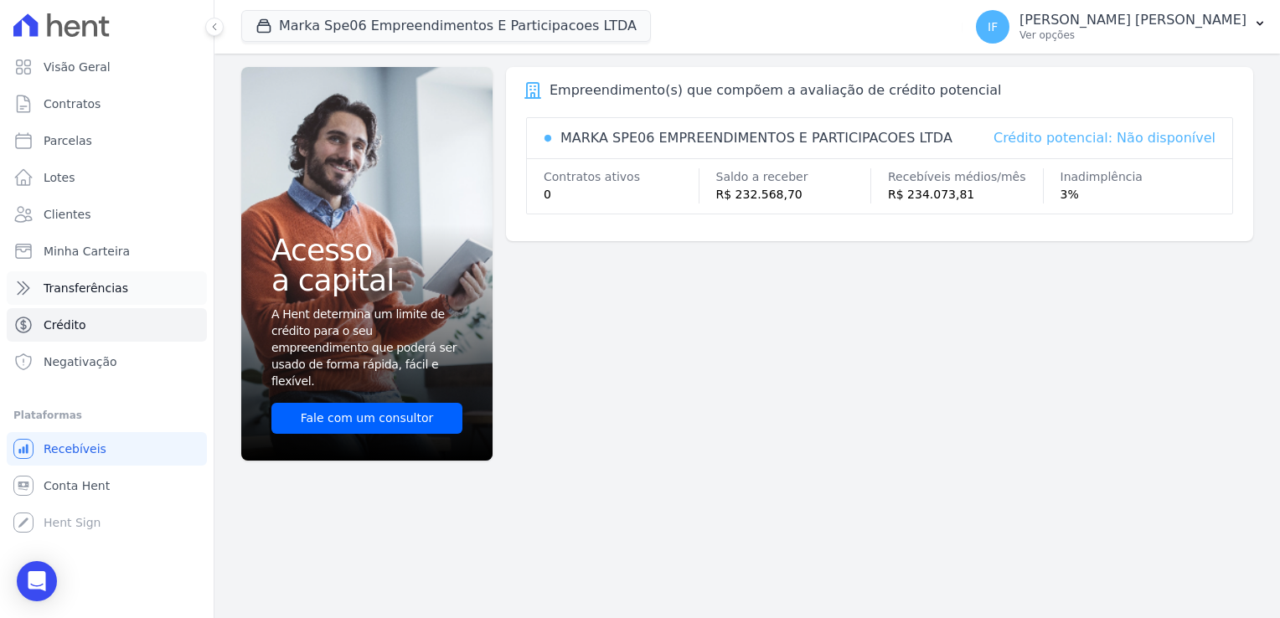
click at [122, 287] on link "Transferências" at bounding box center [107, 288] width 200 height 34
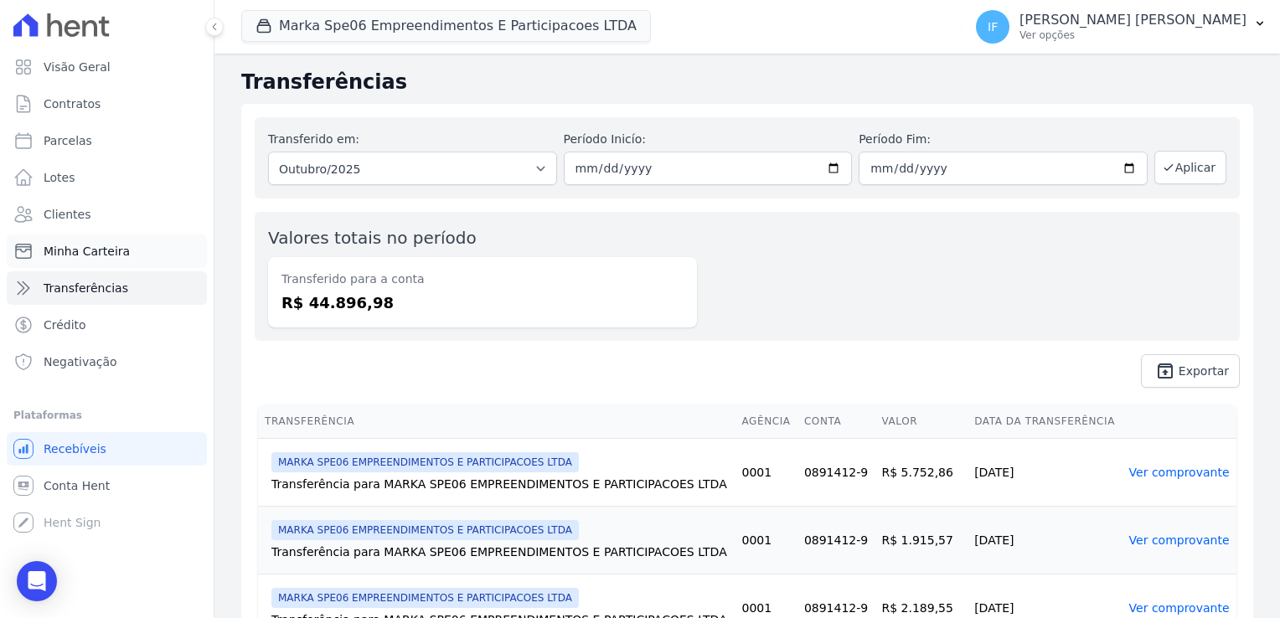
click at [125, 251] on link "Minha Carteira" at bounding box center [107, 252] width 200 height 34
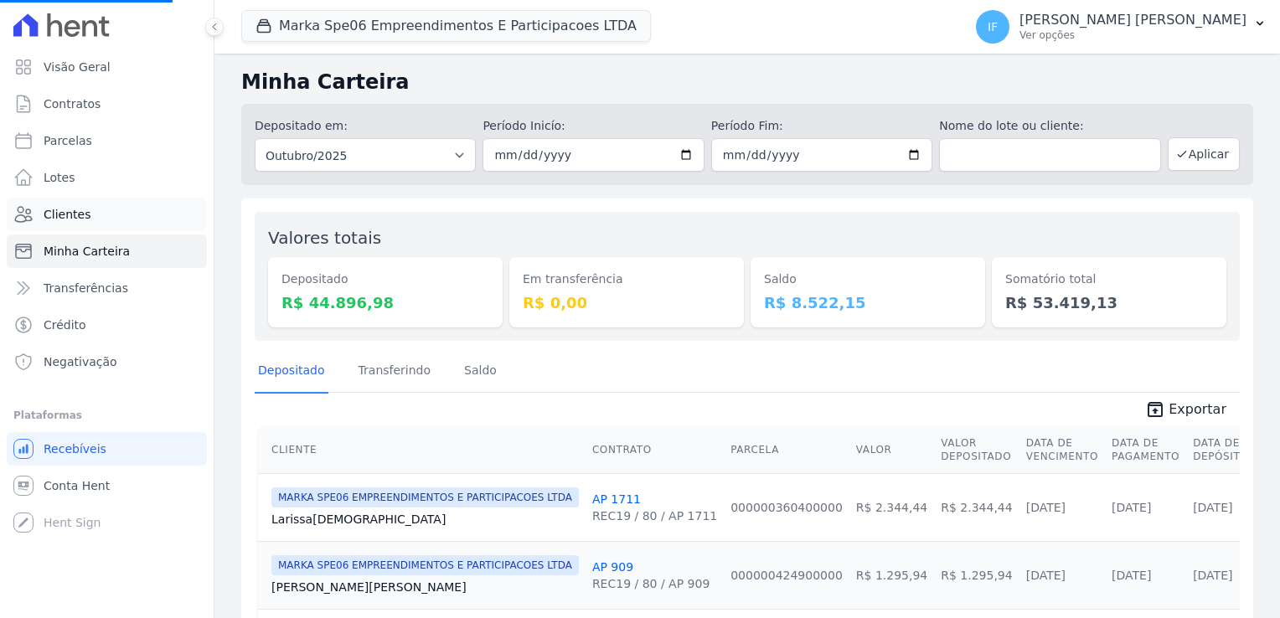
click at [116, 223] on link "Clientes" at bounding box center [107, 215] width 200 height 34
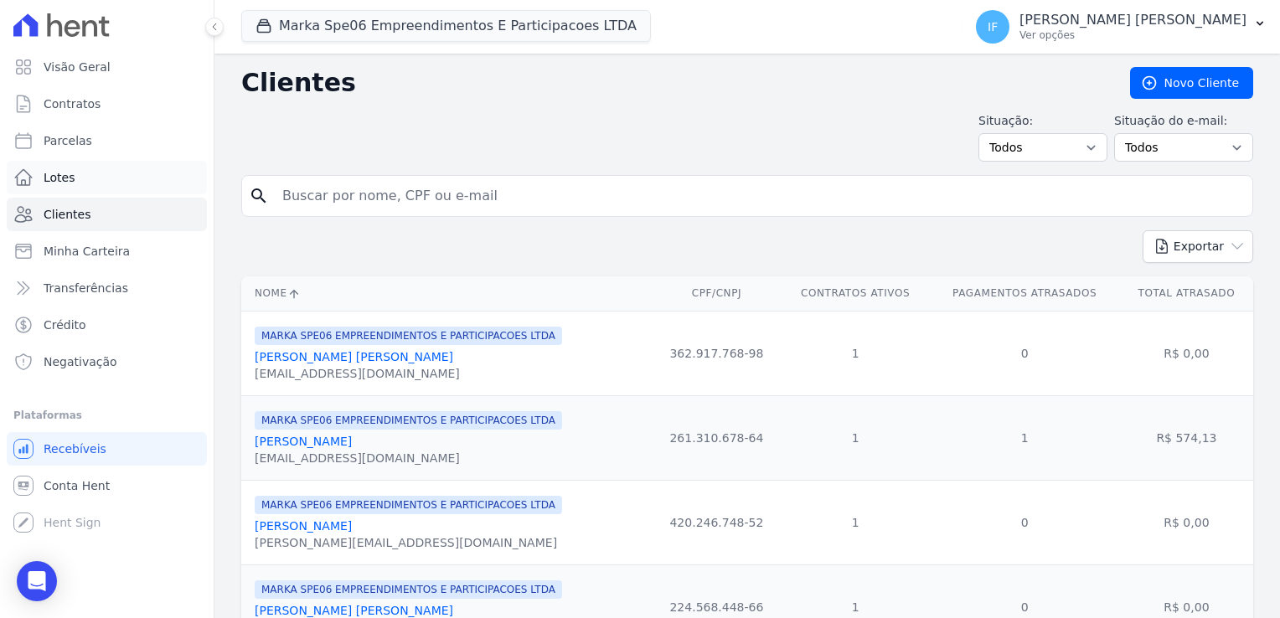
click at [124, 183] on link "Lotes" at bounding box center [107, 178] width 200 height 34
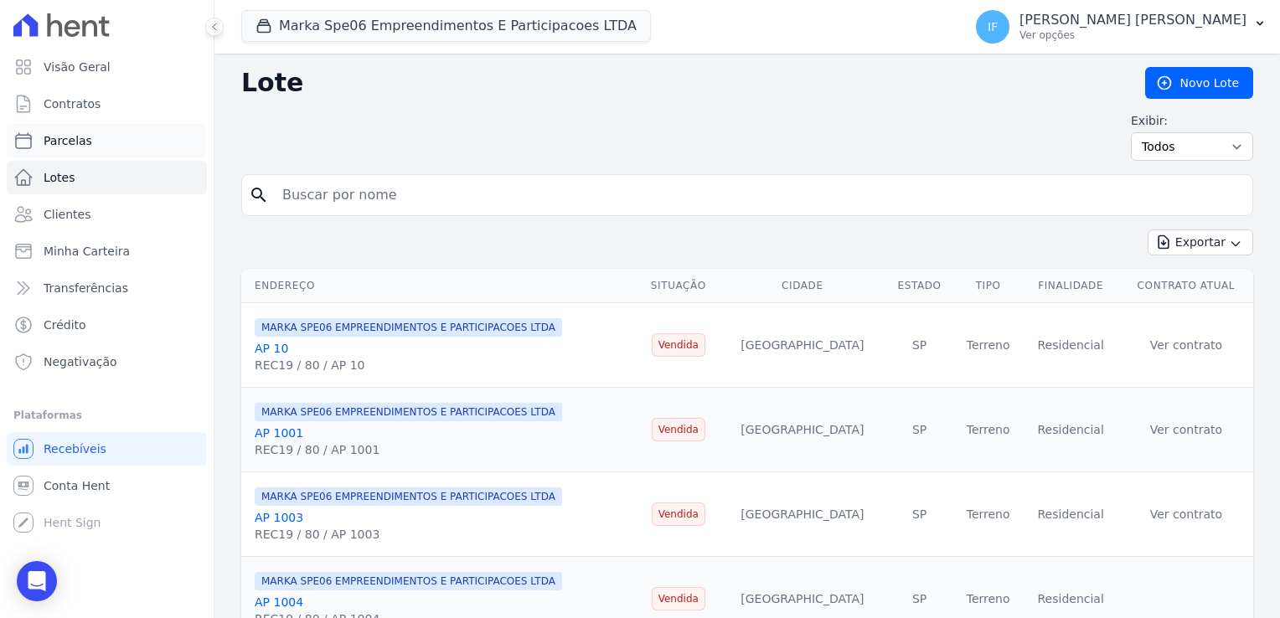
click at [151, 139] on link "Parcelas" at bounding box center [107, 141] width 200 height 34
select select
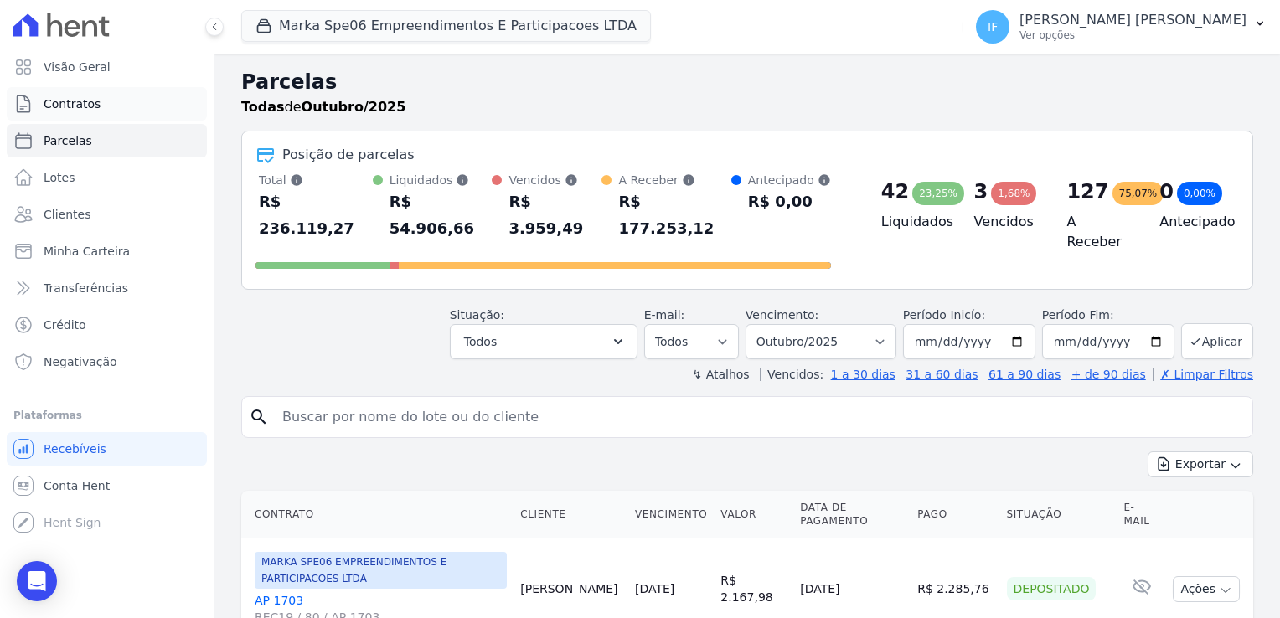
click at [147, 111] on link "Contratos" at bounding box center [107, 104] width 200 height 34
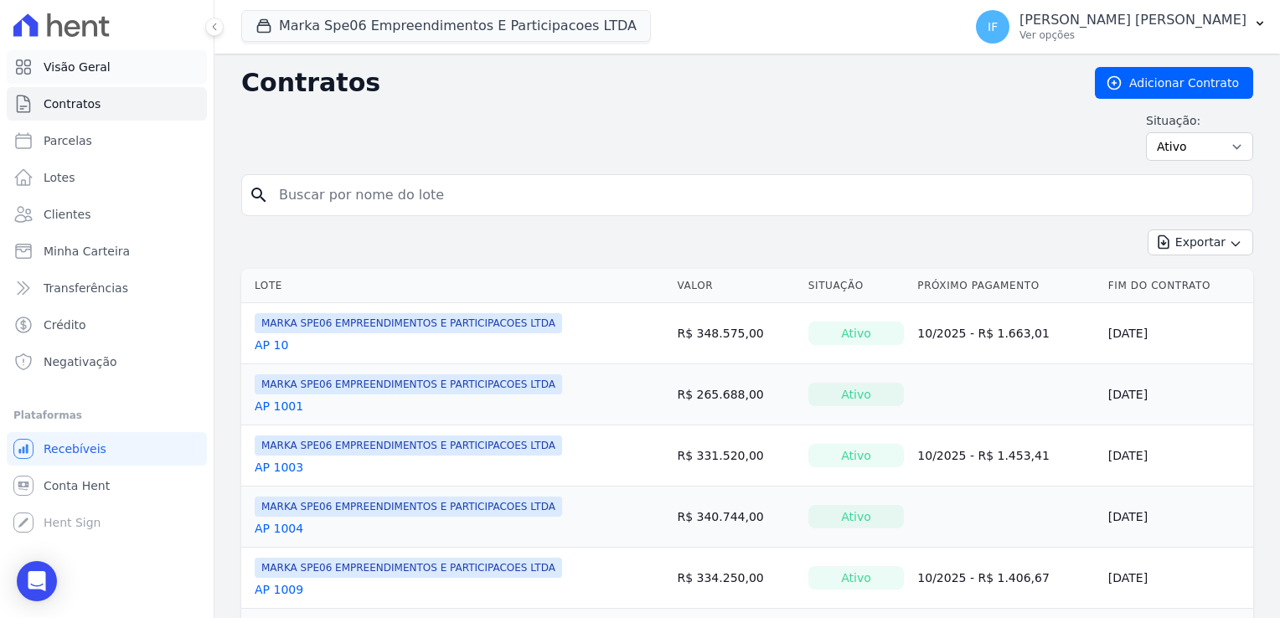
click at [137, 71] on link "Visão Geral" at bounding box center [107, 67] width 200 height 34
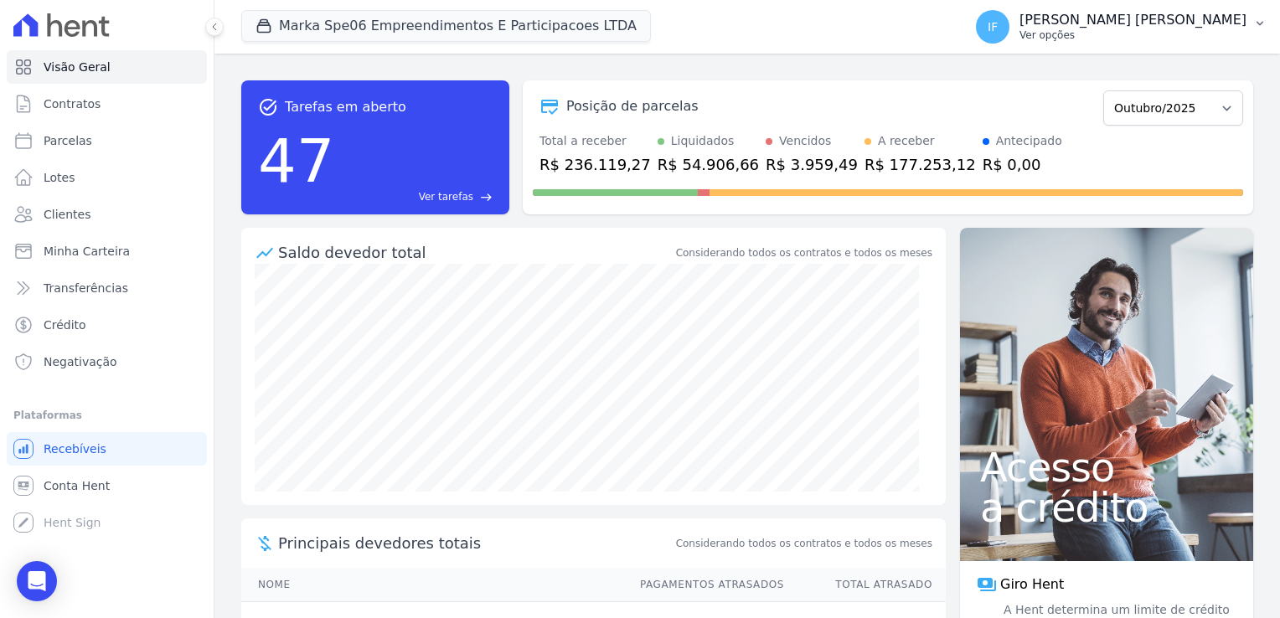
click at [1151, 28] on p "Ver opções" at bounding box center [1133, 34] width 227 height 13
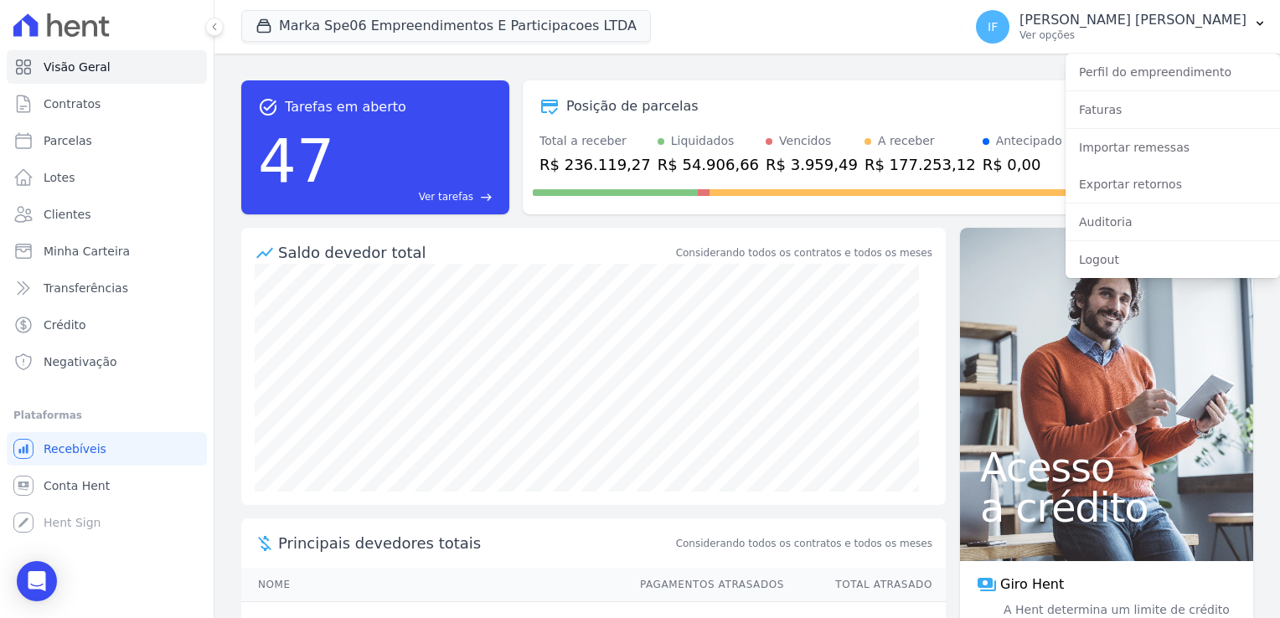
click at [897, 71] on div "task_alt Tarefas em aberto 47 Ver tarefas east Posição de parcelas Fevereiro/20…" at bounding box center [747, 147] width 1012 height 161
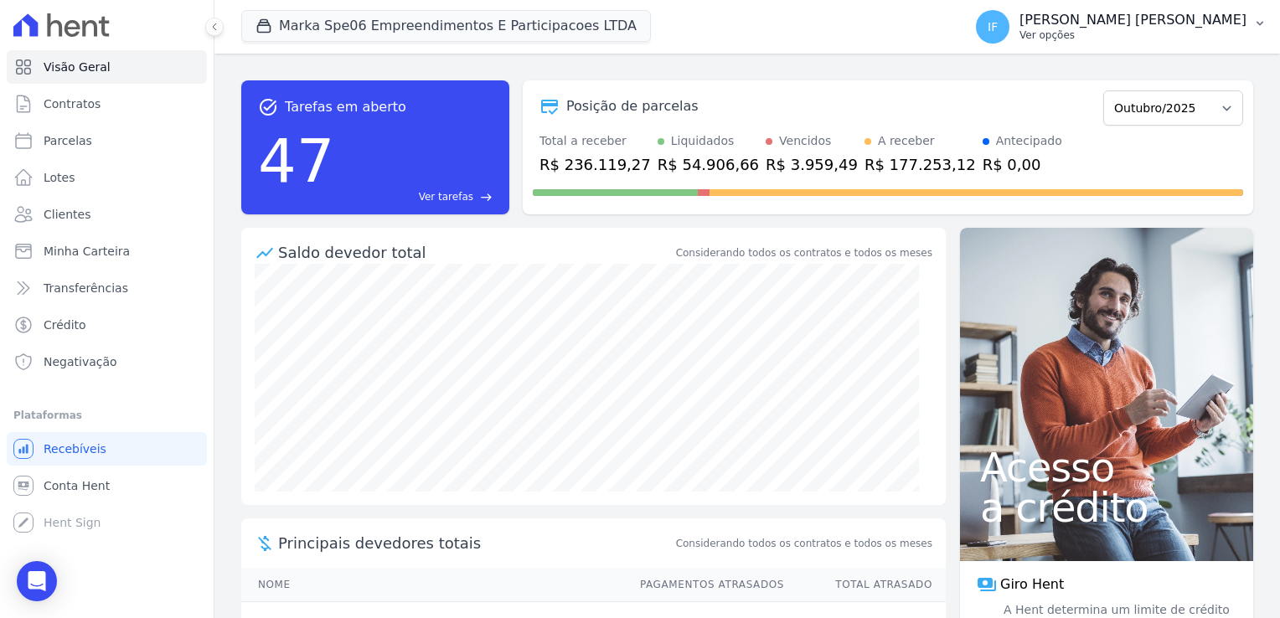
click at [1217, 25] on p "[PERSON_NAME] [PERSON_NAME]" at bounding box center [1133, 20] width 227 height 17
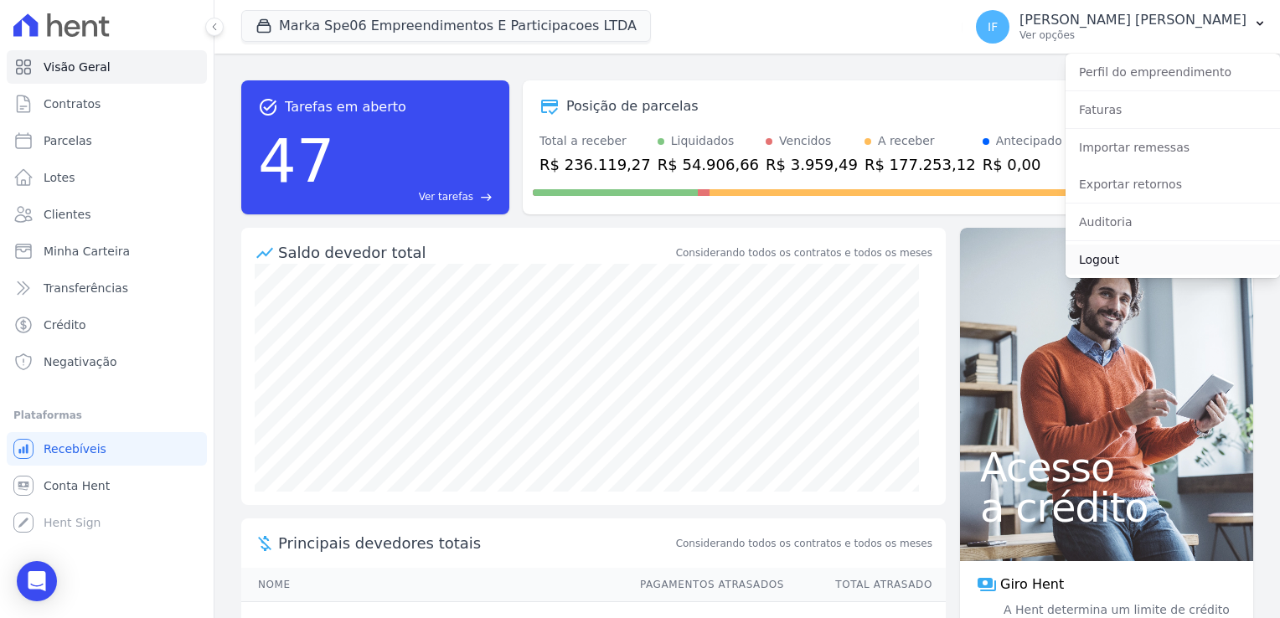
click at [1120, 260] on link "Logout" at bounding box center [1173, 260] width 215 height 30
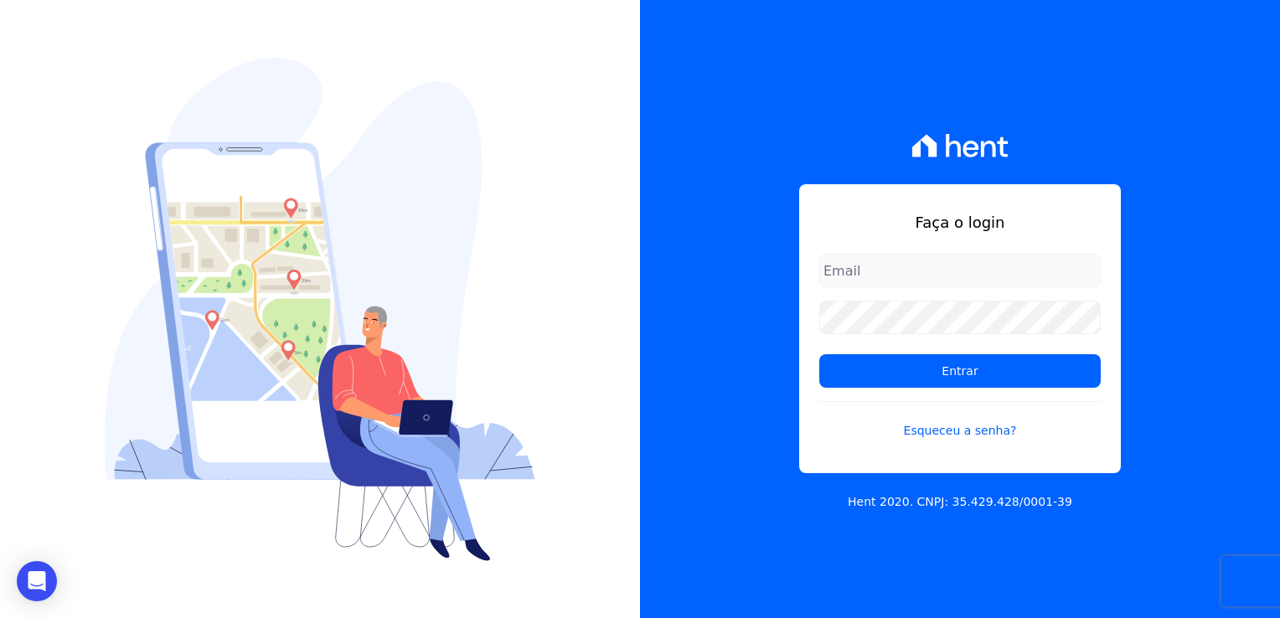
type input "[PERSON_NAME][EMAIL_ADDRESS][PERSON_NAME][DOMAIN_NAME]"
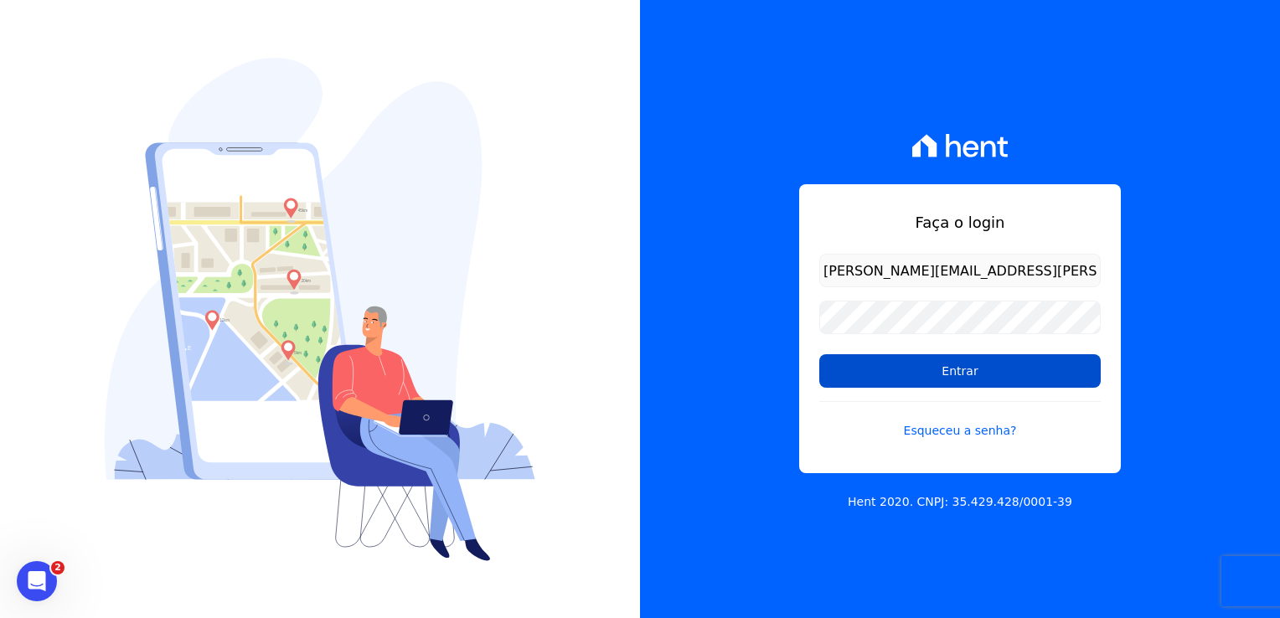
click at [1006, 370] on input "Entrar" at bounding box center [961, 371] width 282 height 34
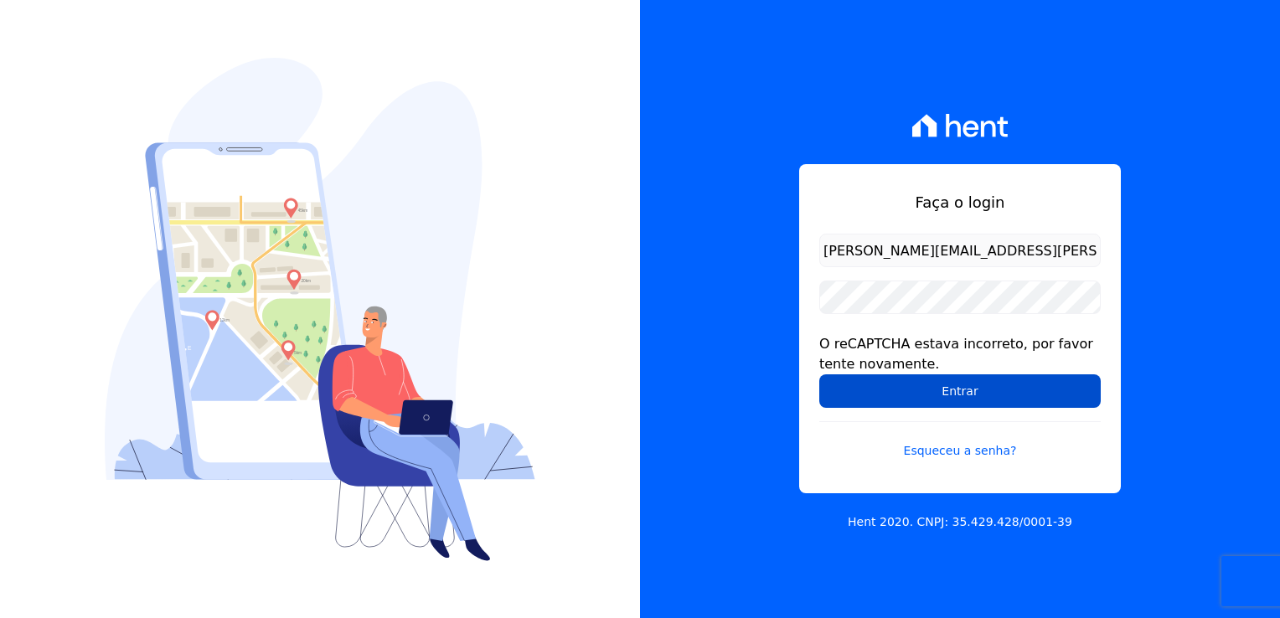
click at [986, 399] on input "Entrar" at bounding box center [961, 392] width 282 height 34
